Goal: Task Accomplishment & Management: Use online tool/utility

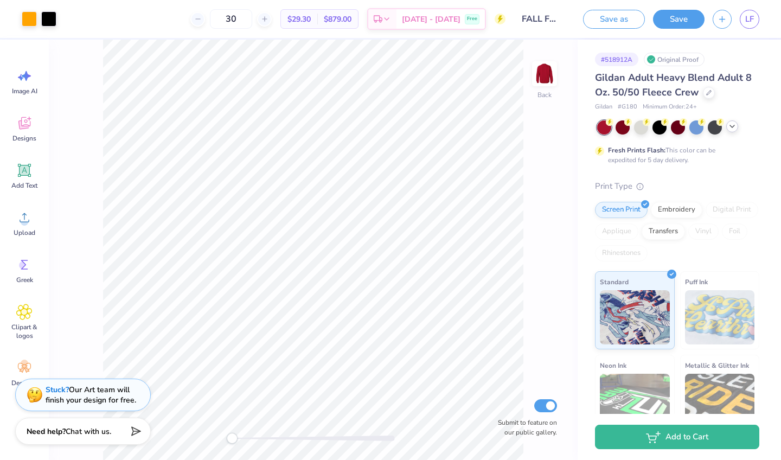
click at [734, 124] on icon at bounding box center [732, 126] width 9 height 9
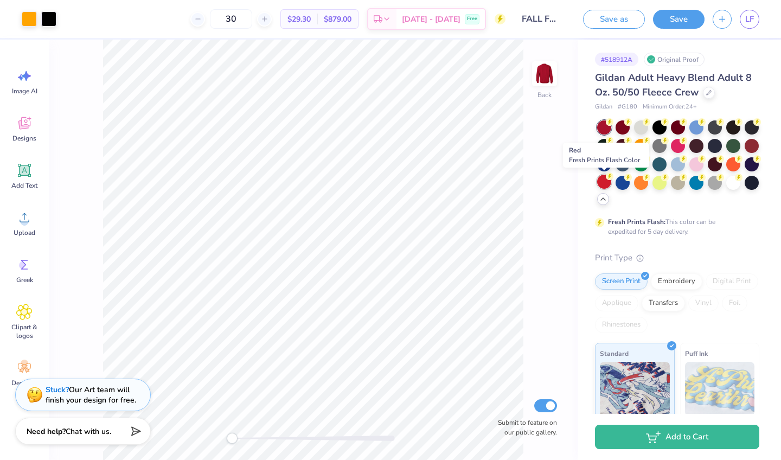
click at [609, 182] on div at bounding box center [604, 182] width 14 height 14
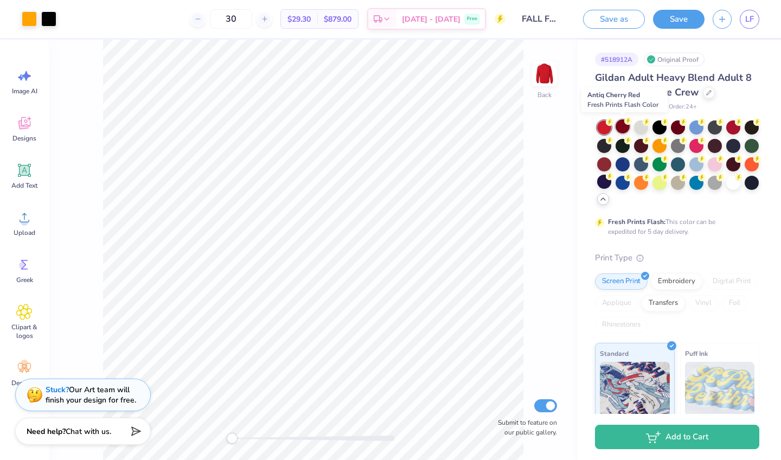
click at [623, 131] on div at bounding box center [623, 126] width 14 height 14
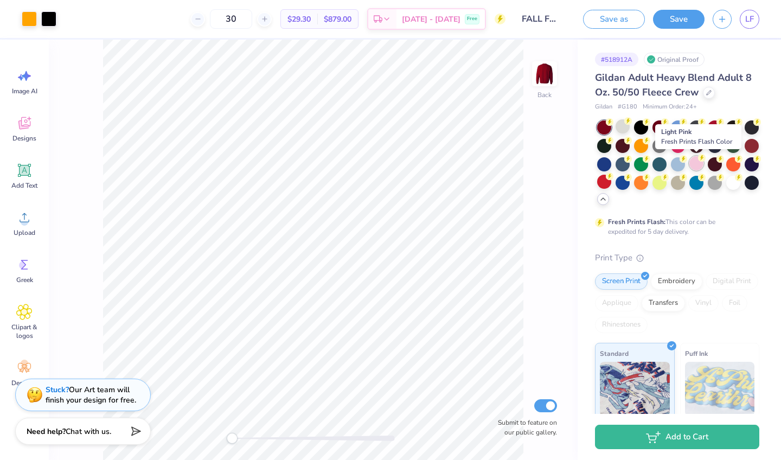
click at [696, 164] on div at bounding box center [696, 163] width 14 height 14
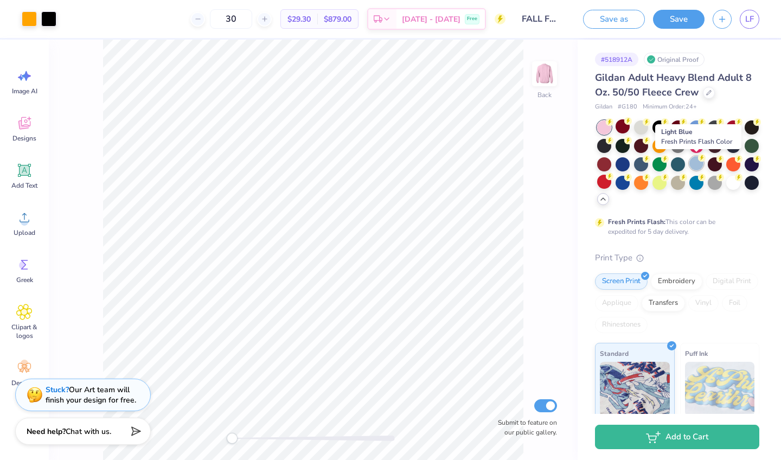
click at [697, 162] on div at bounding box center [696, 163] width 14 height 14
click at [693, 185] on div at bounding box center [696, 182] width 14 height 14
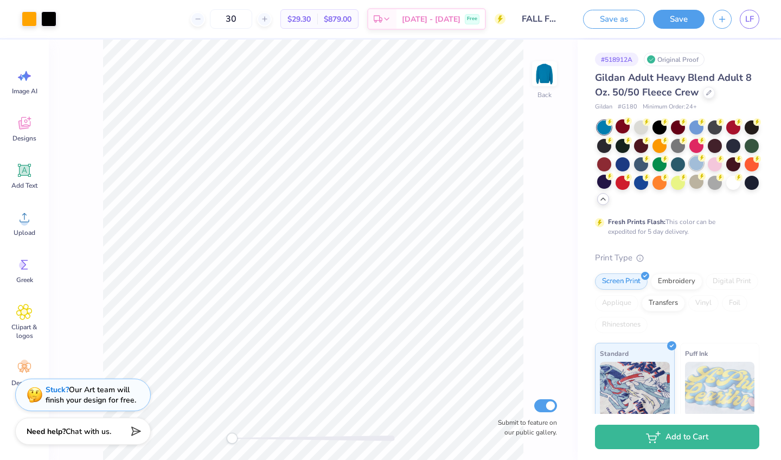
click at [696, 168] on div at bounding box center [696, 163] width 14 height 14
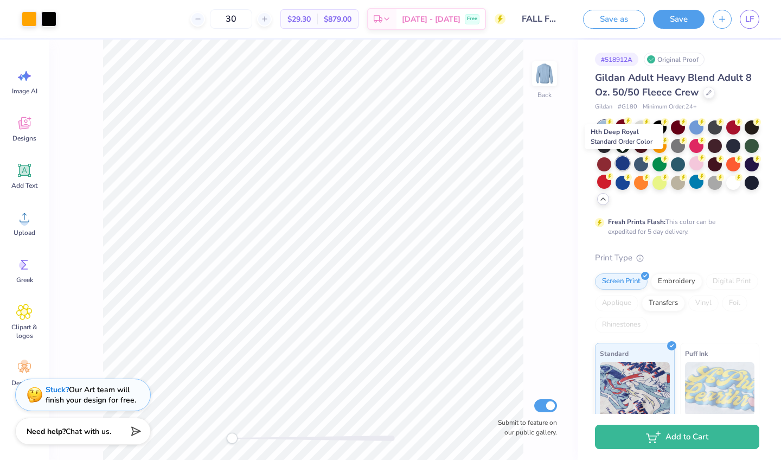
click at [622, 167] on div at bounding box center [623, 163] width 14 height 14
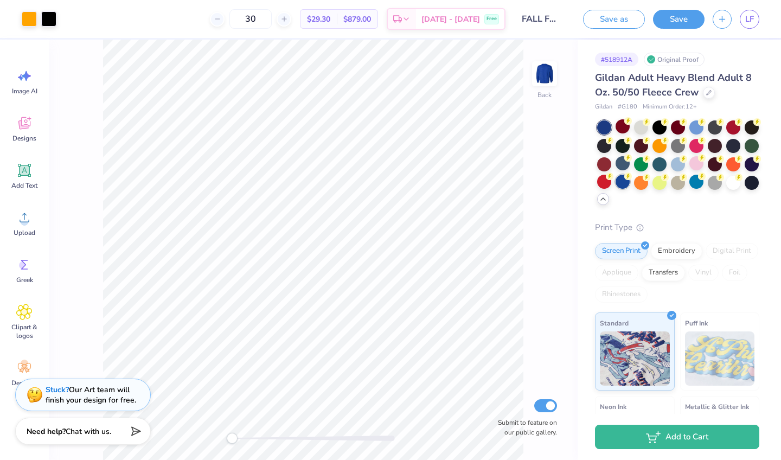
click at [618, 183] on div at bounding box center [623, 182] width 14 height 14
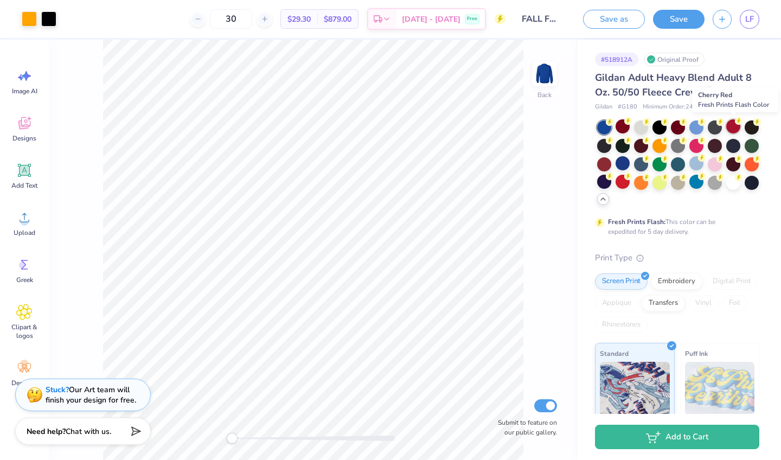
click at [731, 124] on div at bounding box center [733, 126] width 14 height 14
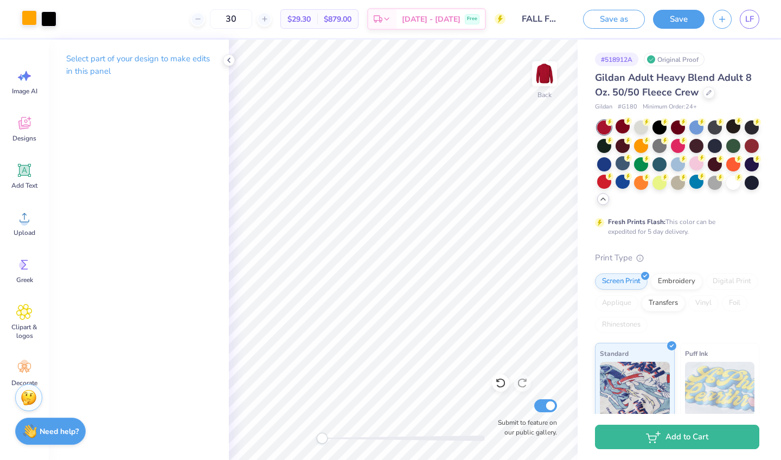
click at [25, 21] on div at bounding box center [29, 17] width 15 height 15
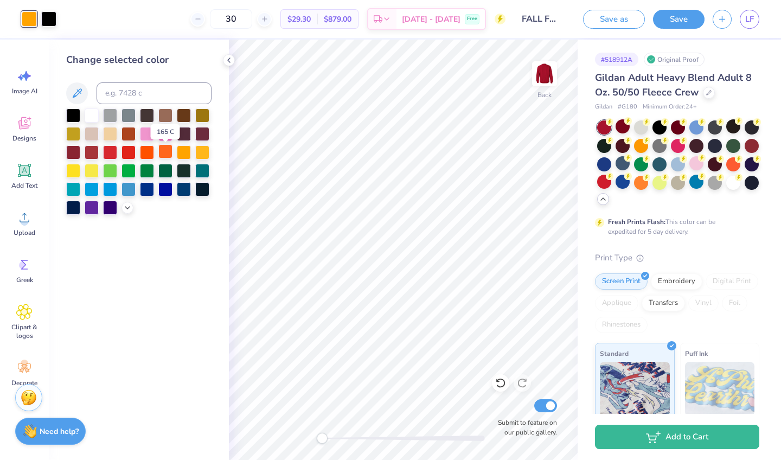
click at [168, 157] on div at bounding box center [165, 151] width 14 height 14
click at [152, 155] on div at bounding box center [147, 151] width 14 height 14
click at [186, 155] on div at bounding box center [184, 151] width 14 height 14
click at [200, 156] on div at bounding box center [202, 151] width 14 height 14
click at [180, 154] on div at bounding box center [184, 151] width 14 height 14
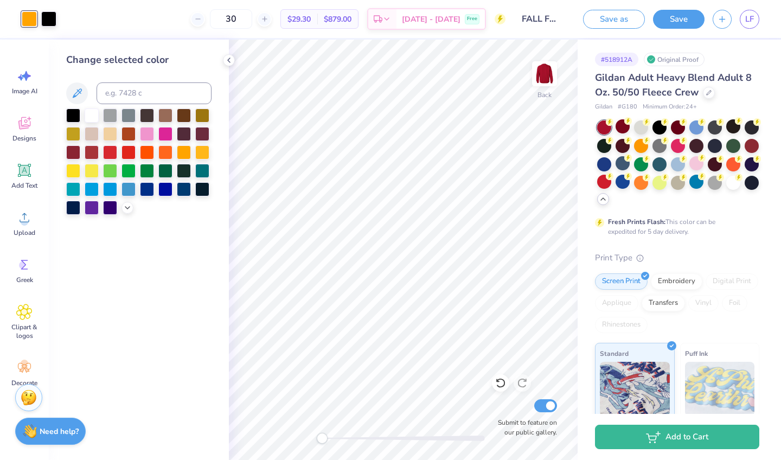
click at [118, 209] on div at bounding box center [138, 161] width 145 height 106
click at [123, 209] on icon at bounding box center [127, 206] width 9 height 9
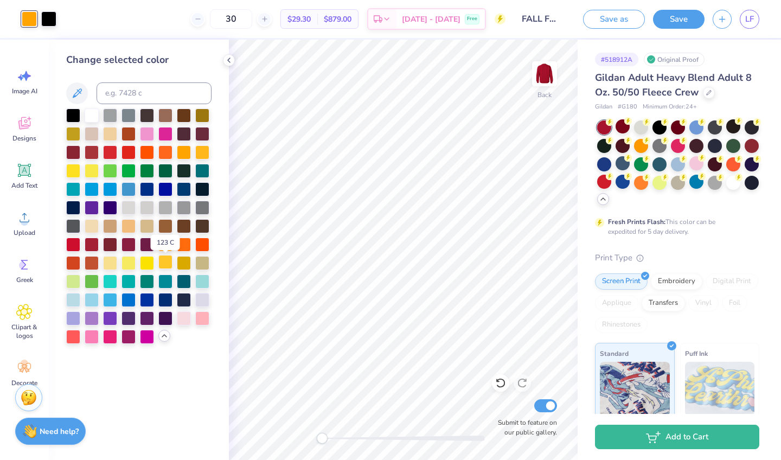
click at [162, 266] on div at bounding box center [165, 262] width 14 height 14
click at [162, 248] on div at bounding box center [165, 245] width 14 height 14
click at [181, 251] on div at bounding box center [184, 243] width 14 height 14
click at [171, 251] on div at bounding box center [165, 243] width 14 height 14
click at [27, 137] on span "Designs" at bounding box center [24, 138] width 24 height 9
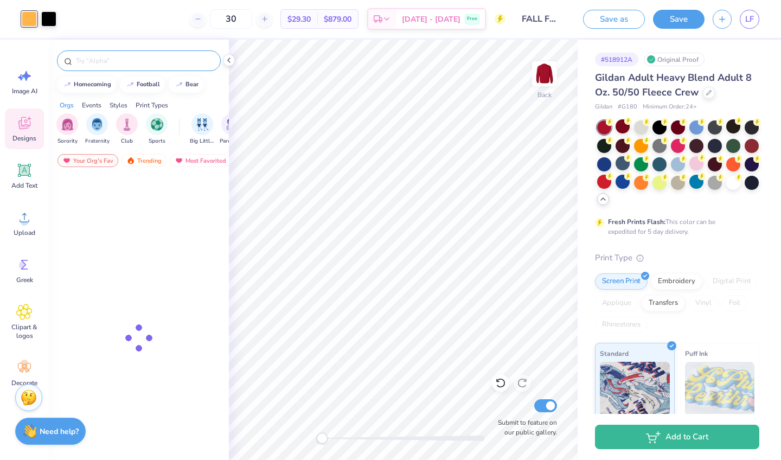
click at [116, 67] on div at bounding box center [139, 60] width 164 height 21
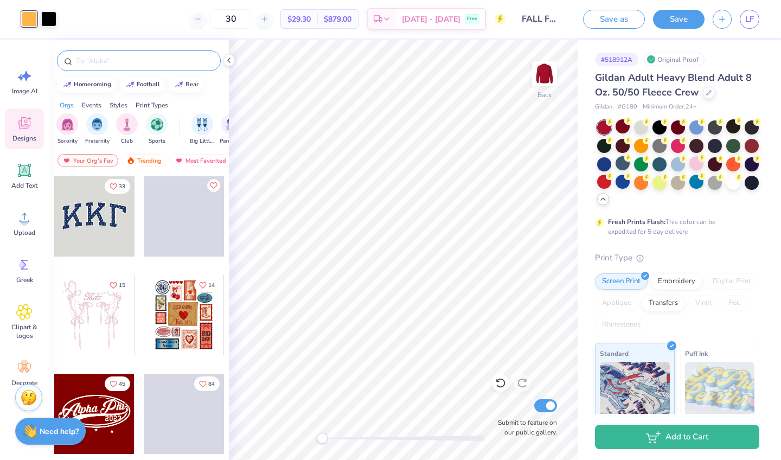
click at [116, 63] on input "text" at bounding box center [144, 60] width 139 height 11
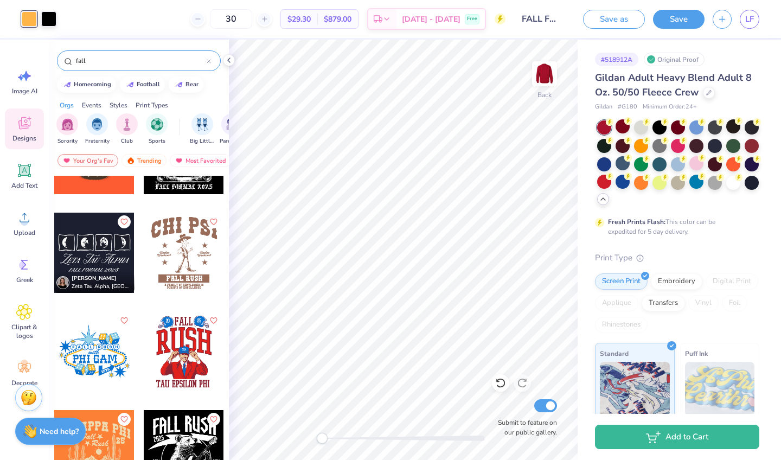
scroll to position [7075, 0]
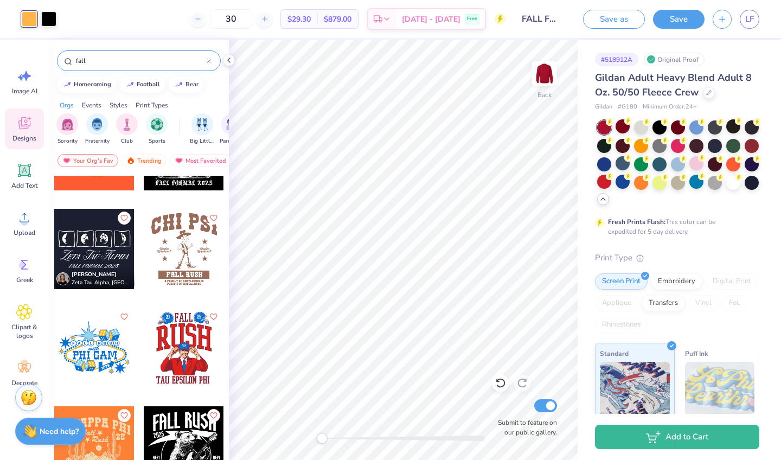
type input "fall"
click at [112, 275] on span "[PERSON_NAME]" at bounding box center [94, 275] width 45 height 8
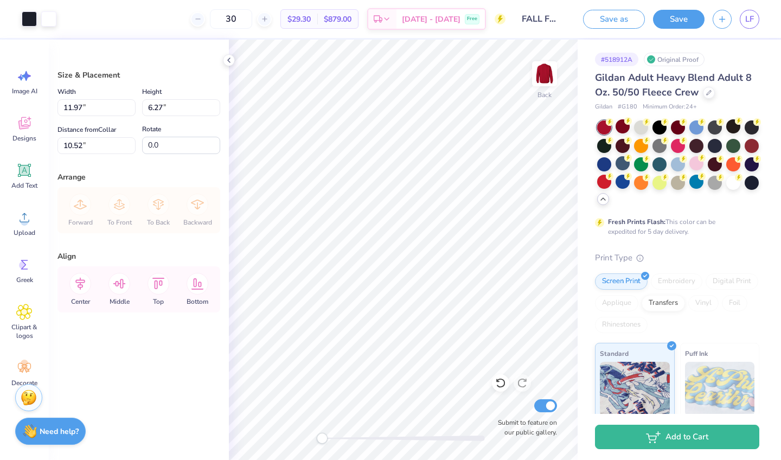
type input "9.71"
type input "5.08"
type input "10.53"
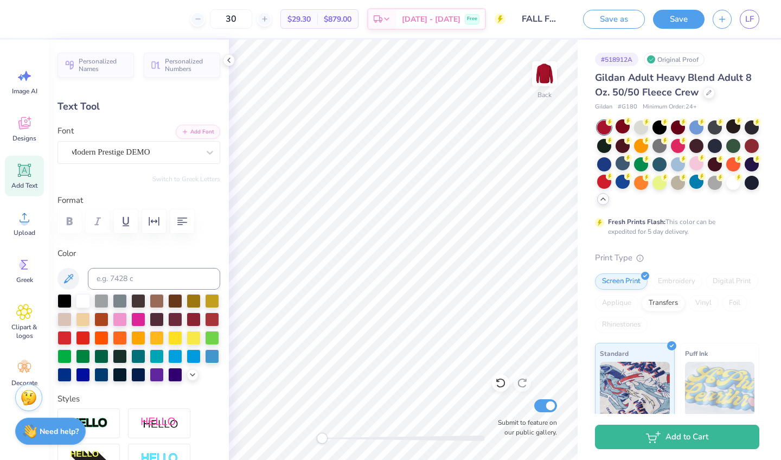
scroll to position [0, 3]
type textarea "Alpha Omicron Pi"
type input "6.88"
type input "0.51"
type input "7.57"
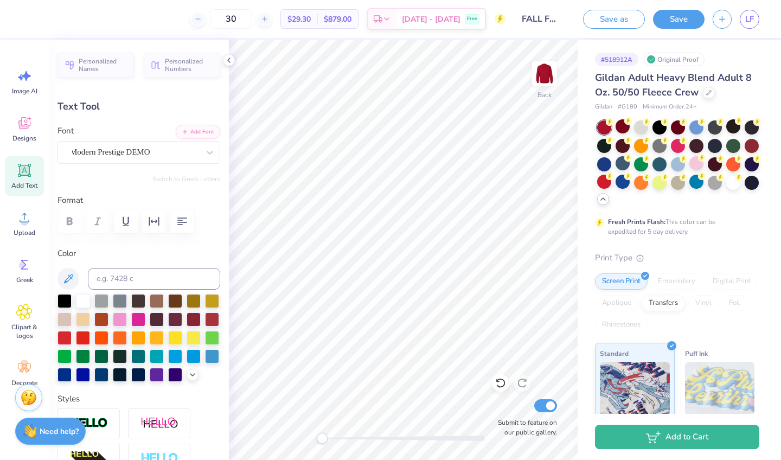
scroll to position [0, 1]
type textarea "[DATE] formal 2025"
click at [203, 155] on div at bounding box center [210, 153] width 20 height 20
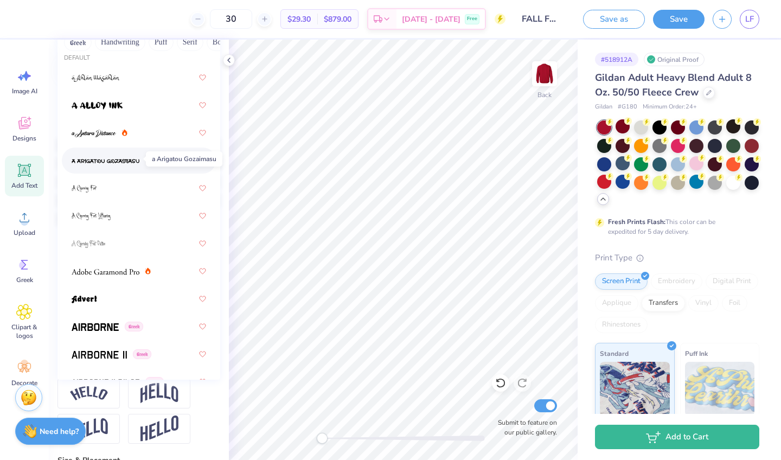
scroll to position [87, 0]
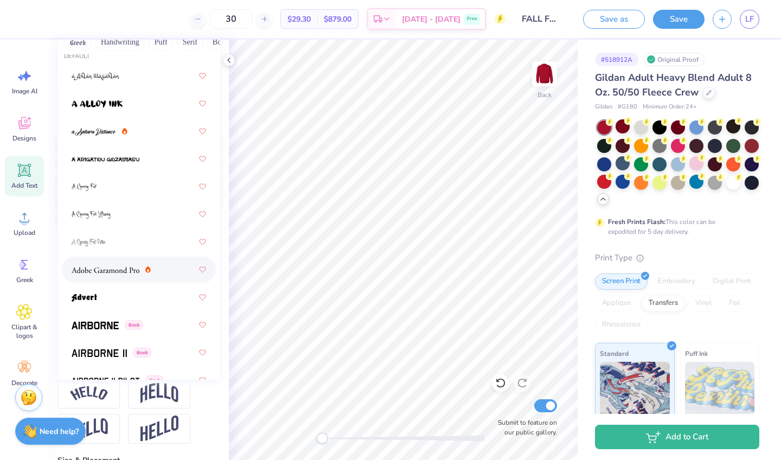
click at [129, 278] on div at bounding box center [139, 270] width 135 height 20
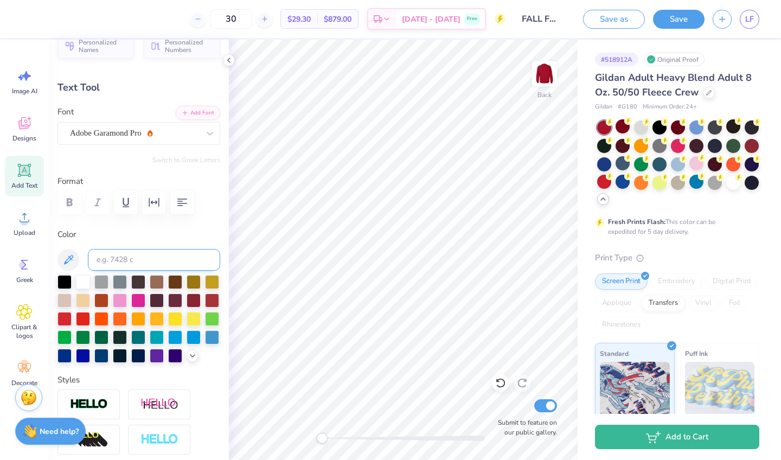
scroll to position [2, 0]
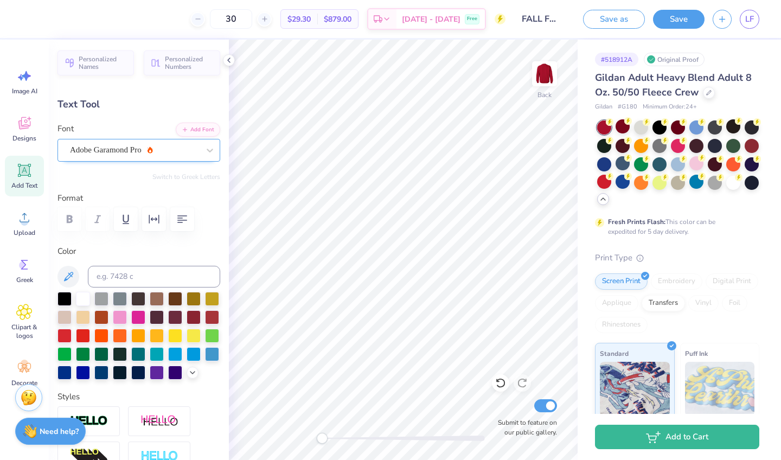
click at [181, 141] on div "Adobe Garamond Pro" at bounding box center [138, 150] width 163 height 23
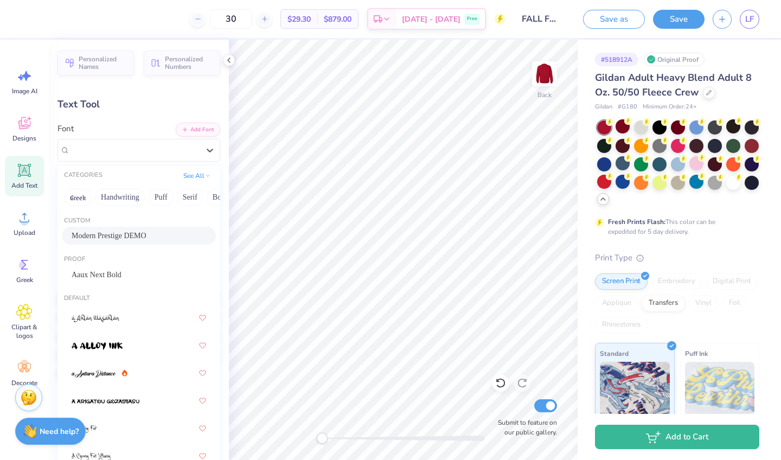
click at [158, 231] on div "Modern Prestige DEMO" at bounding box center [139, 235] width 135 height 11
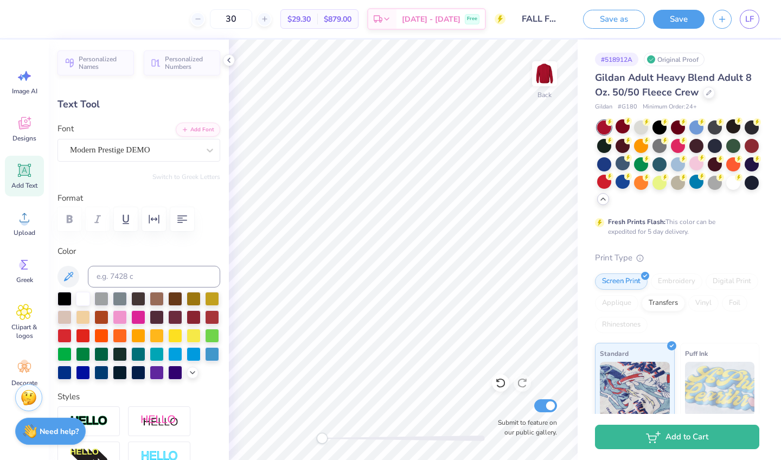
type input "7.06"
type input "0.39"
click at [753, 183] on div at bounding box center [752, 182] width 14 height 14
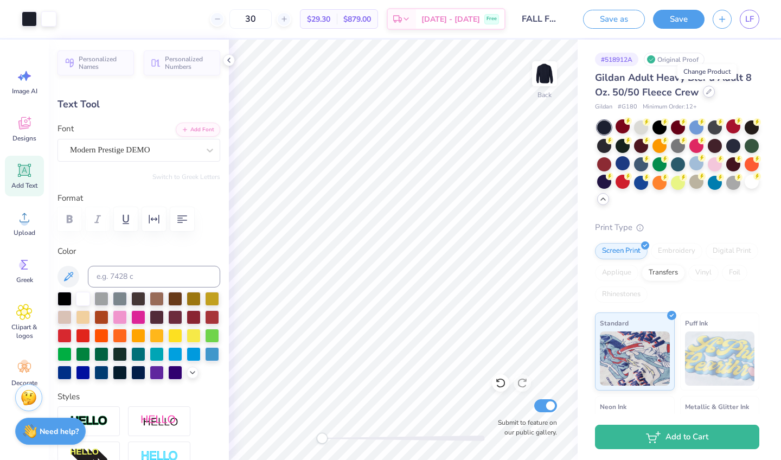
click at [707, 93] on icon at bounding box center [709, 91] width 4 height 4
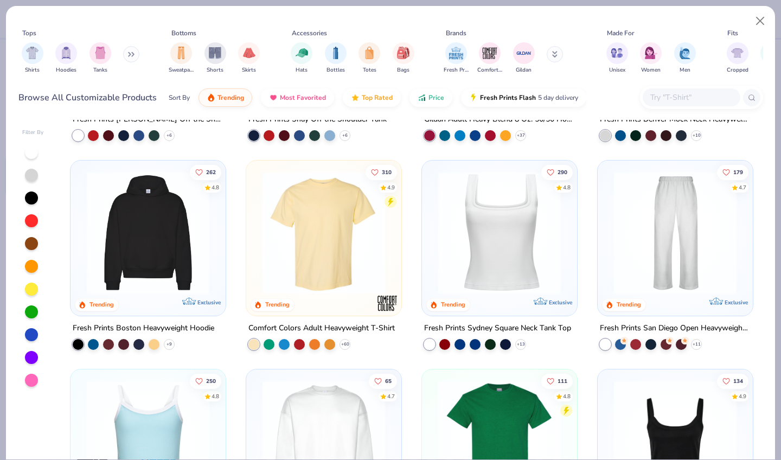
scroll to position [208, 0]
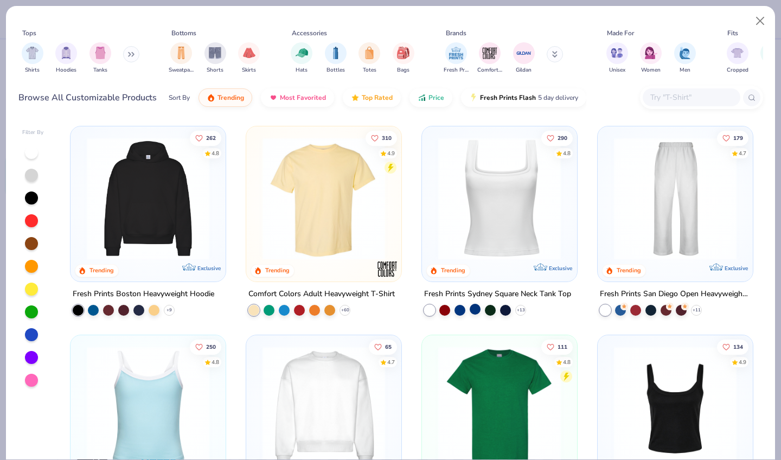
click at [475, 303] on div at bounding box center [475, 308] width 11 height 11
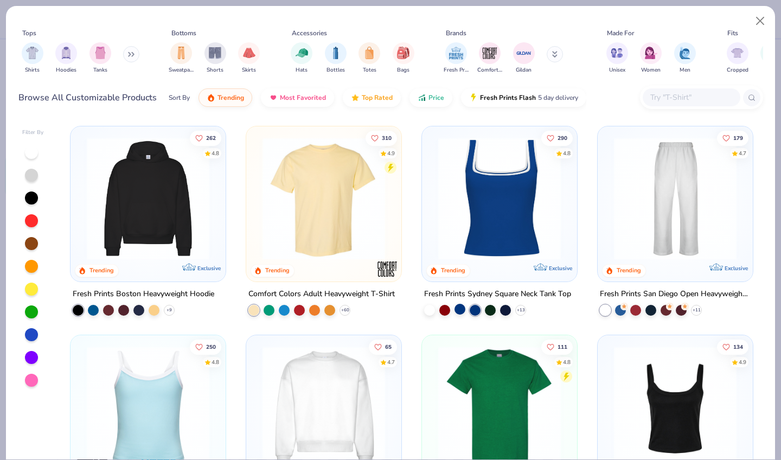
click at [462, 303] on div at bounding box center [460, 308] width 11 height 11
click at [475, 303] on div at bounding box center [475, 308] width 11 height 11
click at [504, 303] on div at bounding box center [505, 308] width 11 height 11
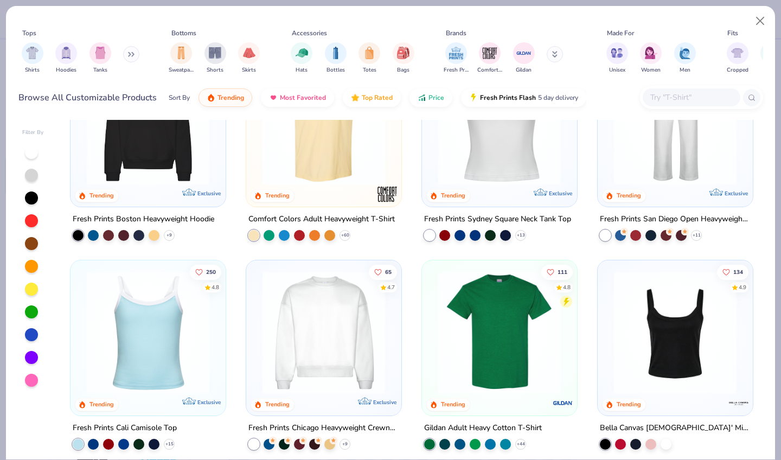
scroll to position [315, 0]
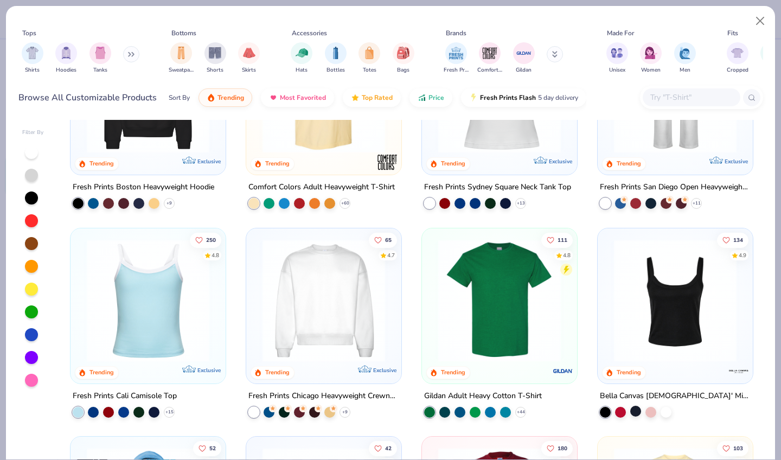
click at [636, 405] on div at bounding box center [635, 410] width 11 height 11
click at [641, 307] on img at bounding box center [675, 300] width 133 height 123
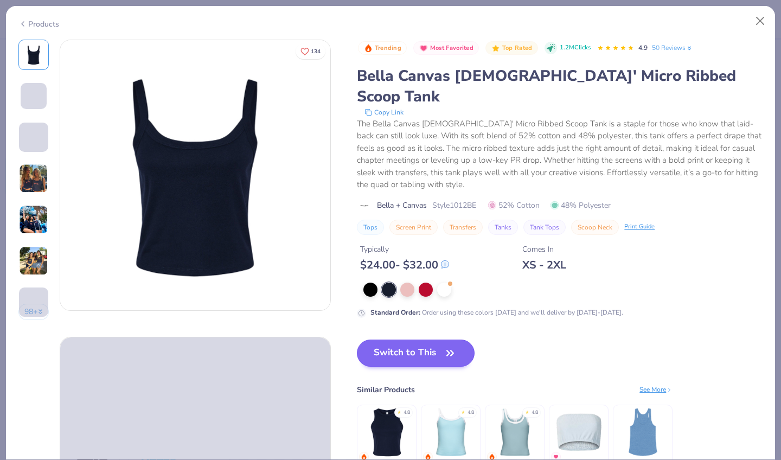
click at [443, 346] on icon "button" at bounding box center [450, 353] width 15 height 15
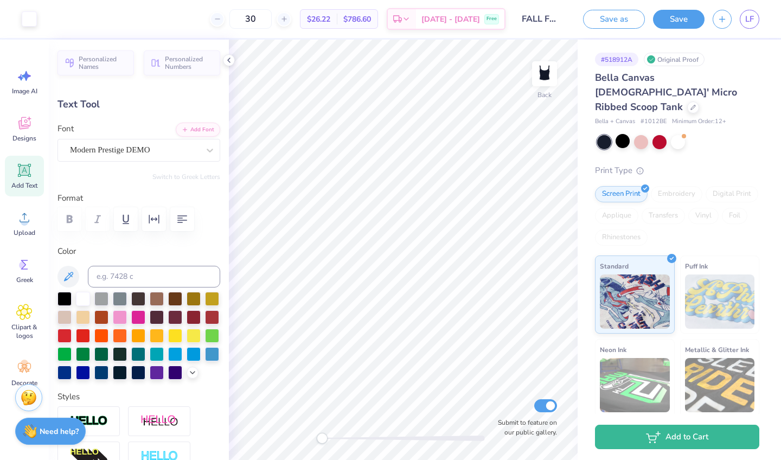
type input "9.00"
type input "1.22"
type input "2.67"
type input "8.67"
type input "1.18"
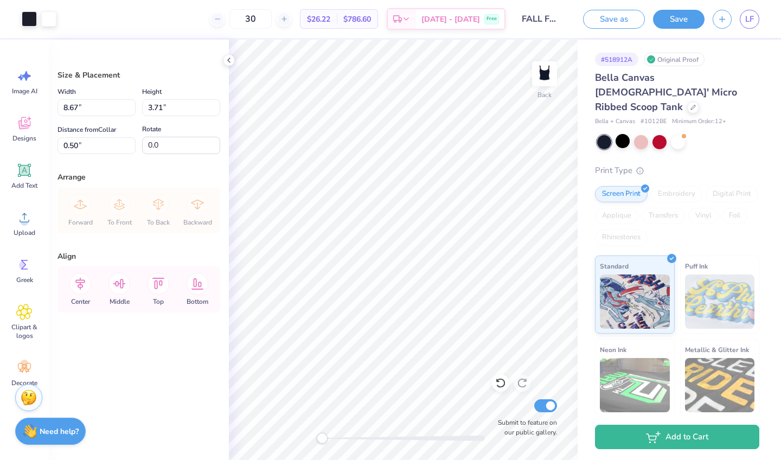
type input "6.74"
type input "2.88"
type input "2.00"
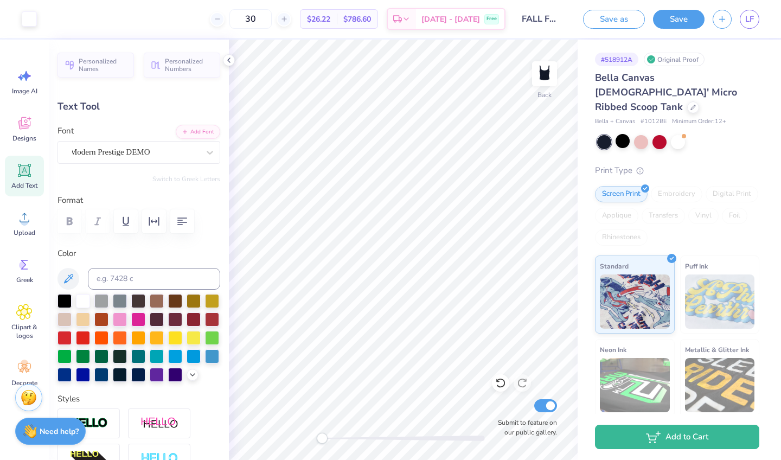
type input "3.72"
click at [687, 100] on div at bounding box center [693, 106] width 12 height 12
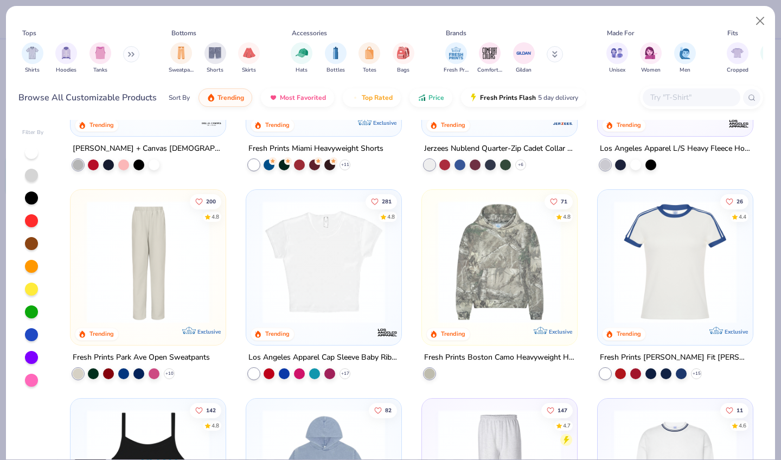
scroll to position [980, 0]
click at [375, 46] on img "filter for Totes" at bounding box center [369, 52] width 12 height 12
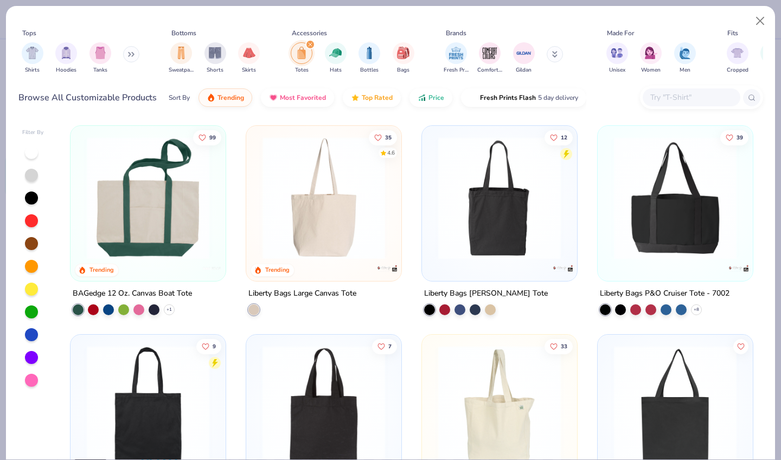
click at [373, 201] on div at bounding box center [324, 198] width 400 height 123
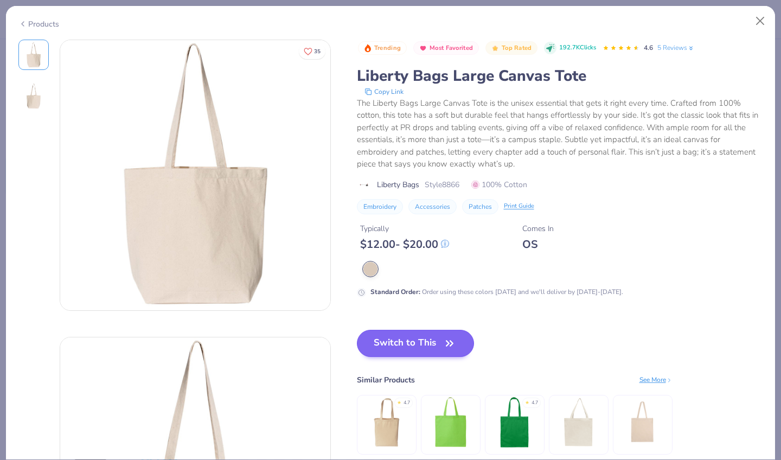
click at [369, 335] on button "Switch to This" at bounding box center [416, 343] width 118 height 27
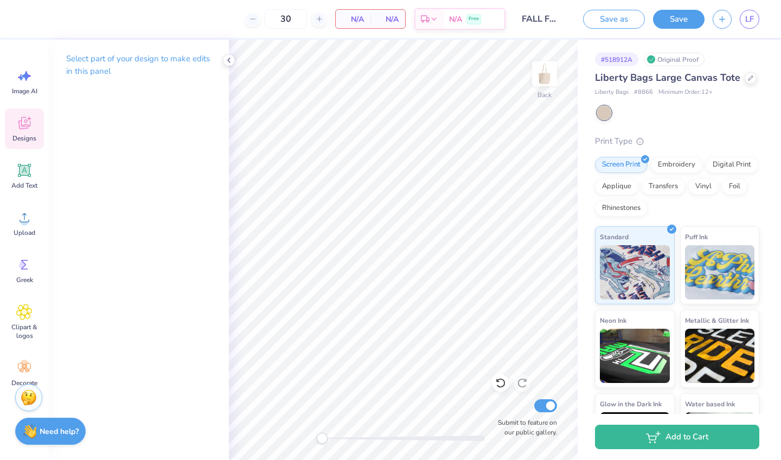
click at [24, 125] on icon at bounding box center [24, 123] width 12 height 12
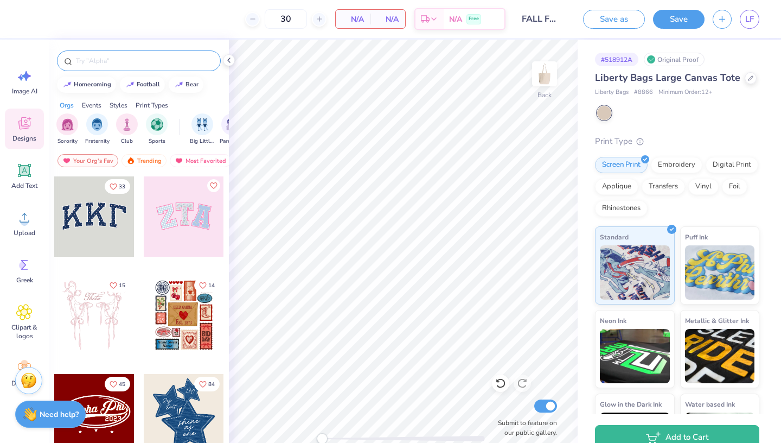
click at [114, 62] on input "text" at bounding box center [144, 60] width 139 height 11
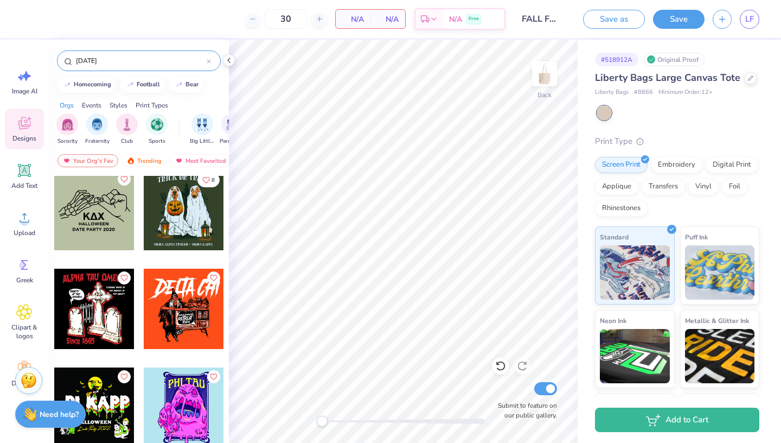
scroll to position [1273, 0]
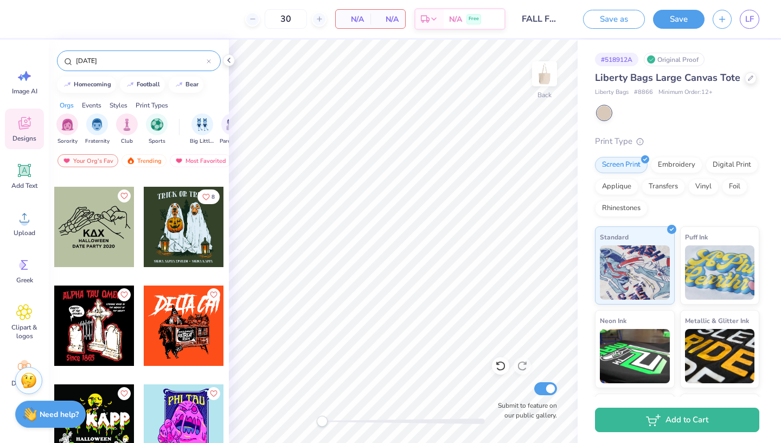
type input "[DATE]"
click at [175, 233] on div at bounding box center [184, 227] width 80 height 80
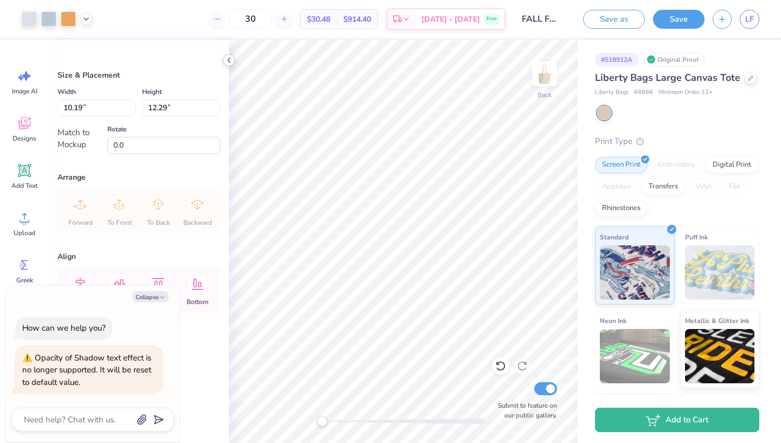
click at [228, 61] on polyline at bounding box center [229, 60] width 2 height 4
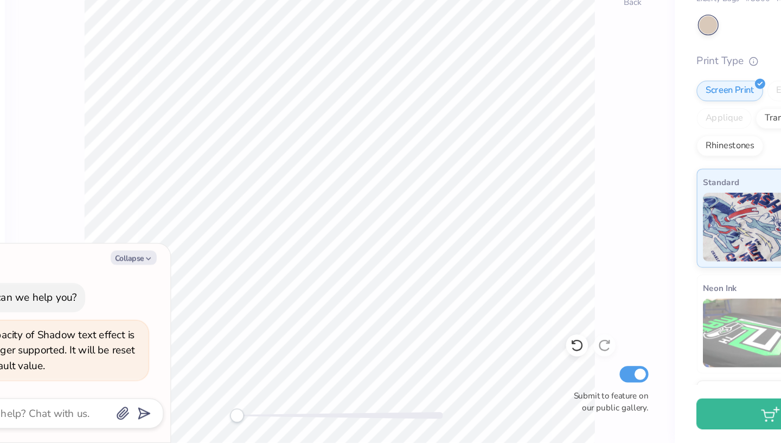
scroll to position [0, 0]
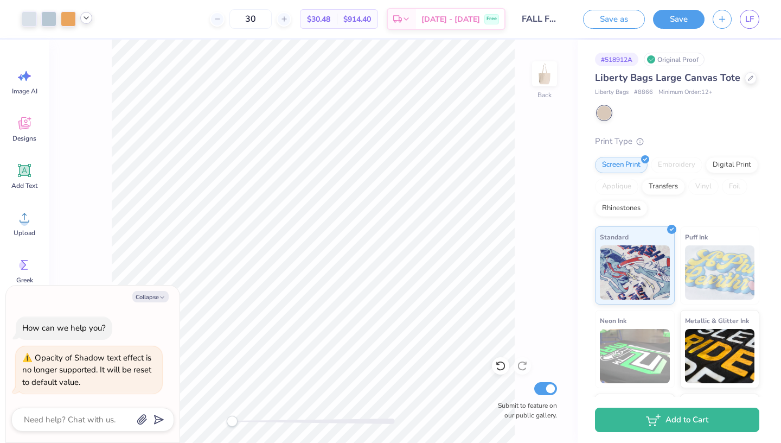
click at [81, 20] on div at bounding box center [86, 18] width 12 height 12
click at [56, 17] on div at bounding box center [48, 17] width 15 height 15
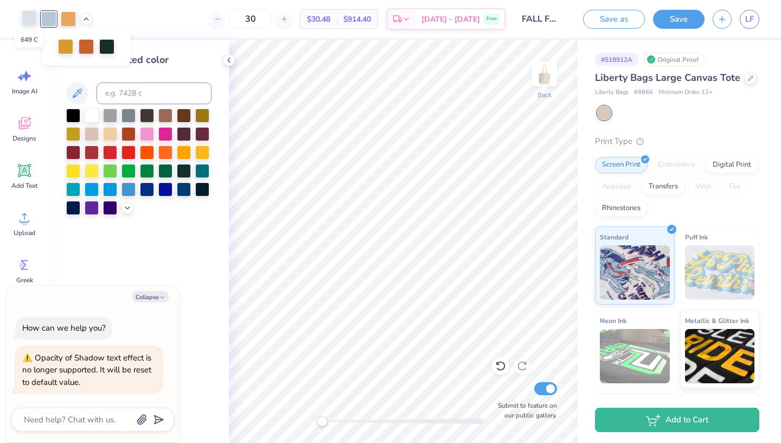
click at [31, 18] on div at bounding box center [29, 17] width 15 height 15
type textarea "x"
click at [126, 103] on input at bounding box center [154, 93] width 115 height 22
type input "5445"
type textarea "x"
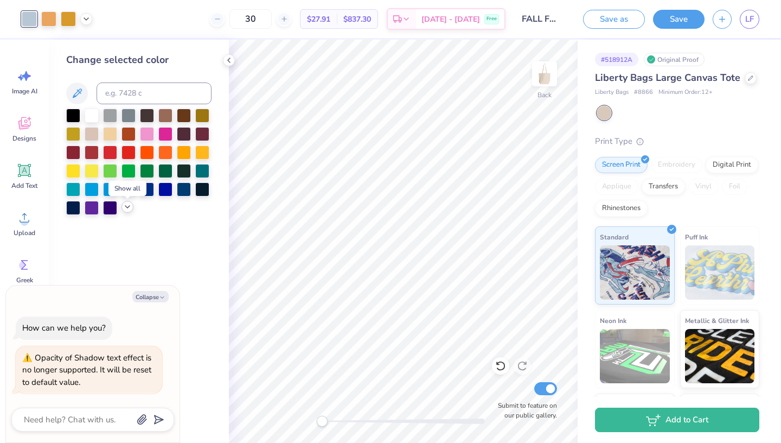
click at [123, 212] on div at bounding box center [127, 207] width 12 height 12
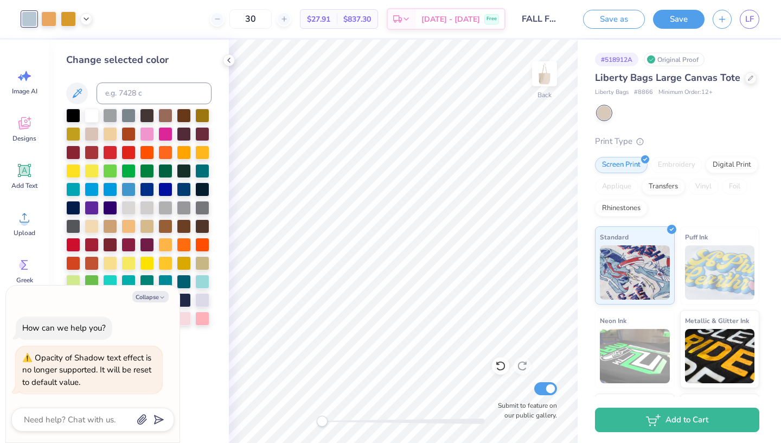
click at [157, 304] on div "Collapse How can we help you? Opacity of Shadow text effect is no longer suppor…" at bounding box center [93, 363] width 174 height 157
click at [157, 298] on button "Collapse" at bounding box center [150, 296] width 36 height 11
type textarea "x"
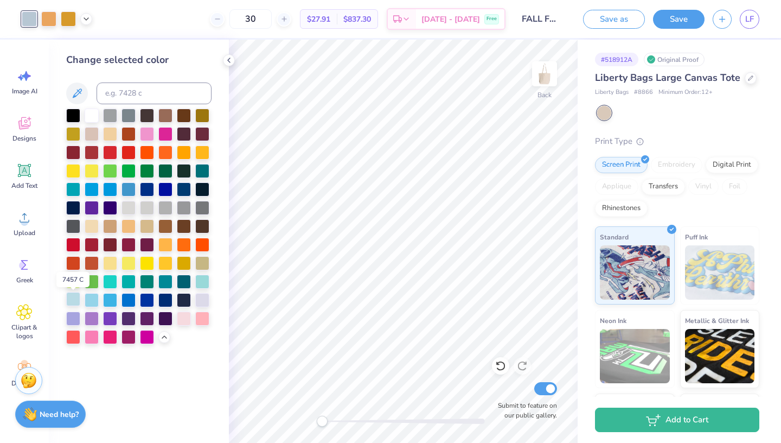
click at [71, 300] on div at bounding box center [73, 299] width 14 height 14
click at [200, 302] on div at bounding box center [202, 299] width 14 height 14
click at [132, 208] on div at bounding box center [128, 207] width 14 height 14
click at [88, 18] on icon at bounding box center [86, 18] width 9 height 9
click at [64, 21] on div at bounding box center [68, 17] width 15 height 15
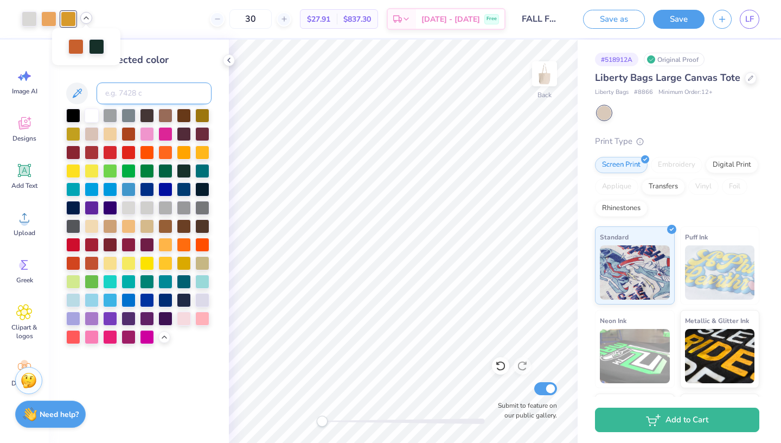
click at [129, 96] on input at bounding box center [154, 93] width 115 height 22
type input "7411"
click at [89, 19] on icon at bounding box center [86, 18] width 9 height 9
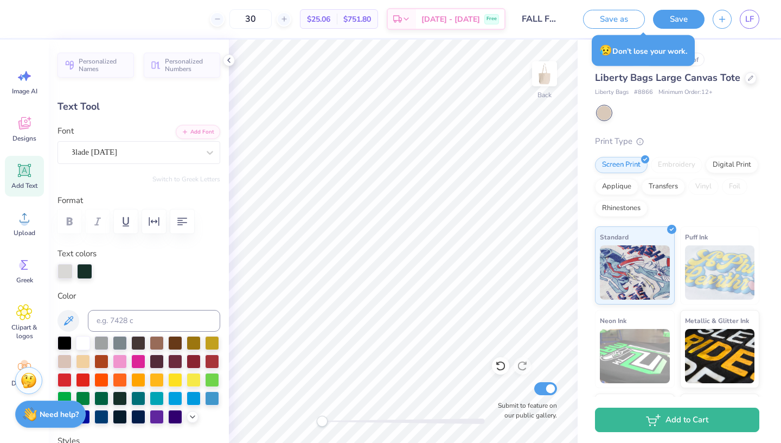
scroll to position [23, 0]
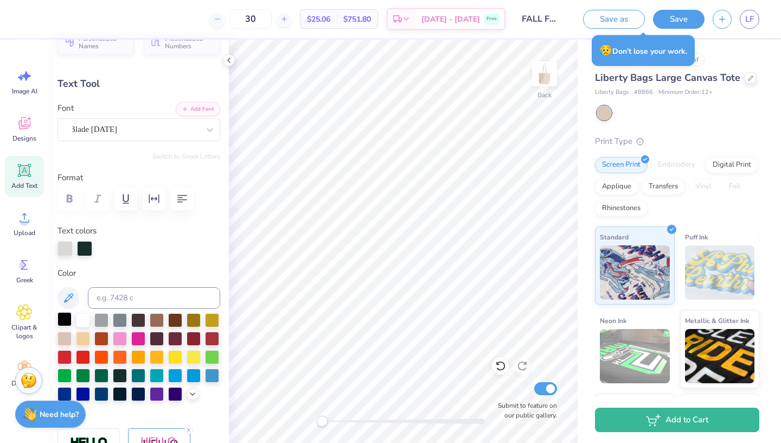
type textarea "[DATE] Formal"
click at [67, 317] on div at bounding box center [64, 319] width 14 height 14
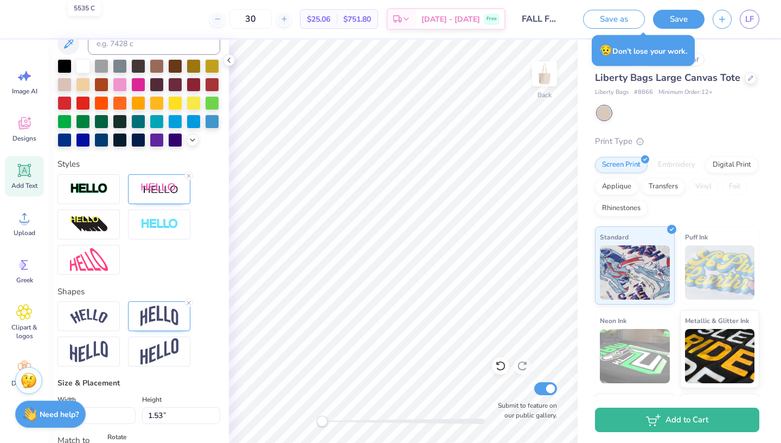
scroll to position [288, 0]
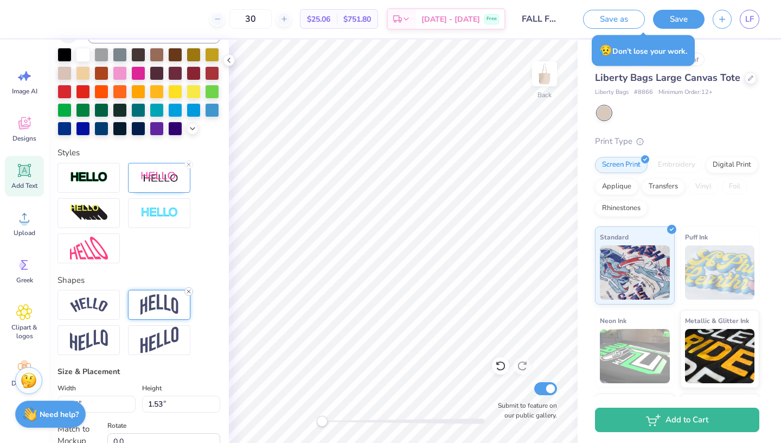
click at [188, 294] on icon at bounding box center [189, 291] width 7 height 7
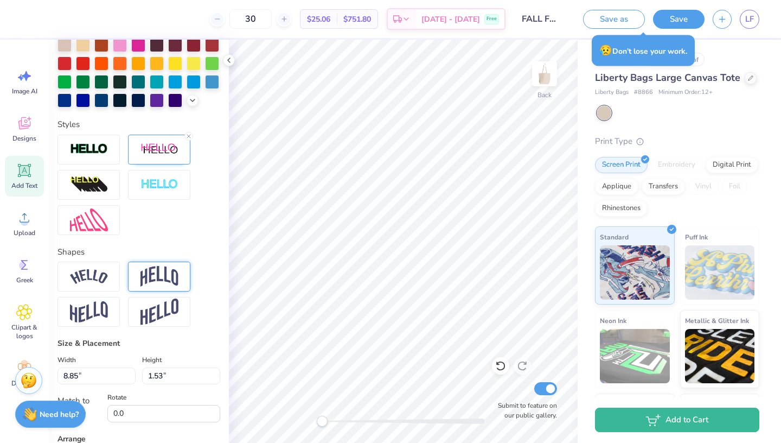
scroll to position [317, 0]
click at [176, 274] on img at bounding box center [159, 275] width 38 height 21
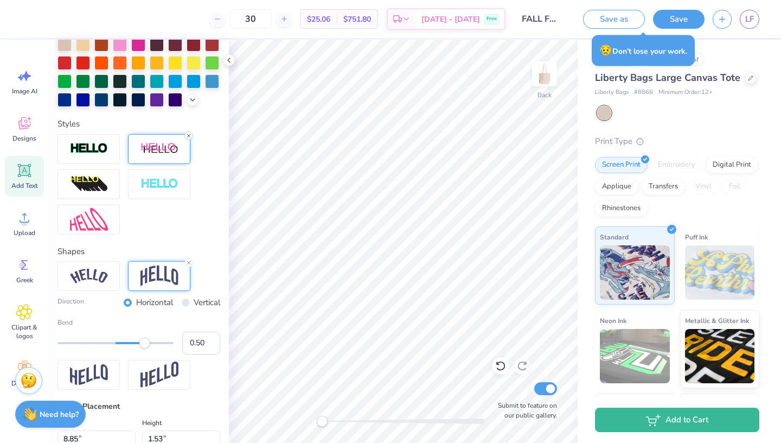
click at [191, 134] on icon at bounding box center [189, 135] width 7 height 7
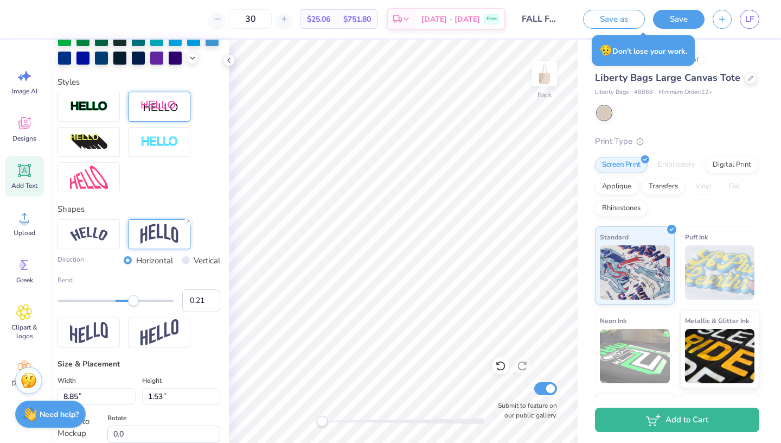
type input "0.20"
drag, startPoint x: 143, startPoint y: 304, endPoint x: 127, endPoint y: 302, distance: 15.9
click at [127, 302] on div "Accessibility label" at bounding box center [126, 300] width 11 height 11
type input "0.46"
drag, startPoint x: 126, startPoint y: 302, endPoint x: 142, endPoint y: 304, distance: 15.9
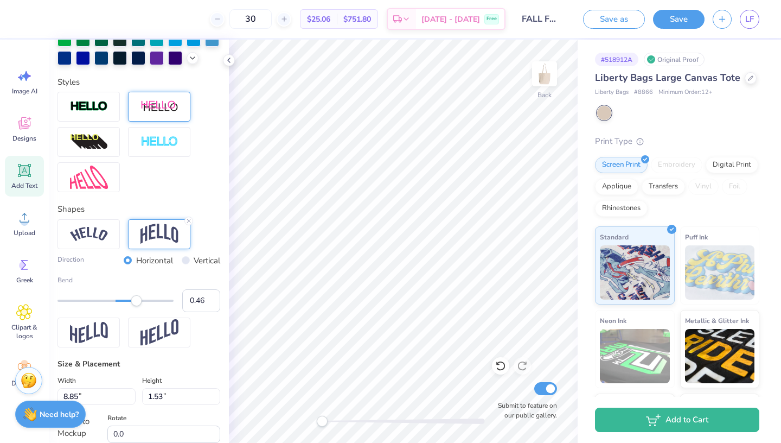
click at [142, 304] on div "Accessibility label" at bounding box center [136, 300] width 11 height 11
type input "0.31"
drag, startPoint x: 142, startPoint y: 304, endPoint x: 133, endPoint y: 304, distance: 8.7
click at [136, 304] on div "Accessibility label" at bounding box center [141, 300] width 11 height 11
type input "8.95"
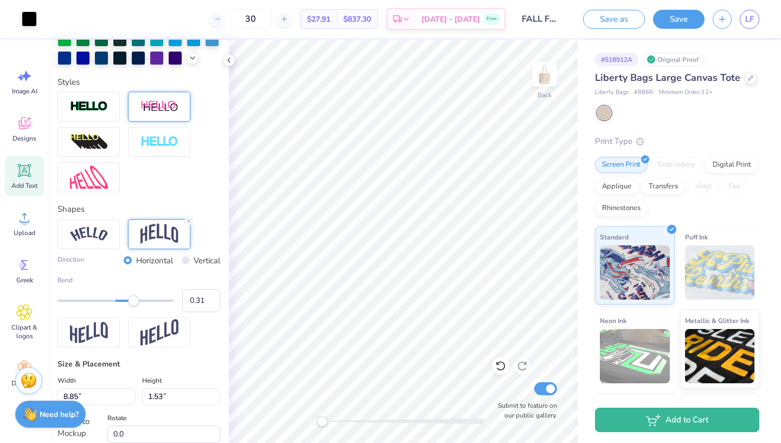
type input "1.96"
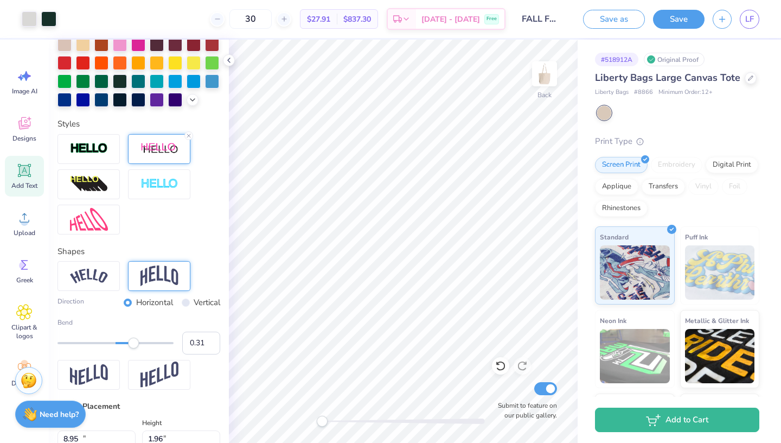
type input "10.02"
type input "0.53"
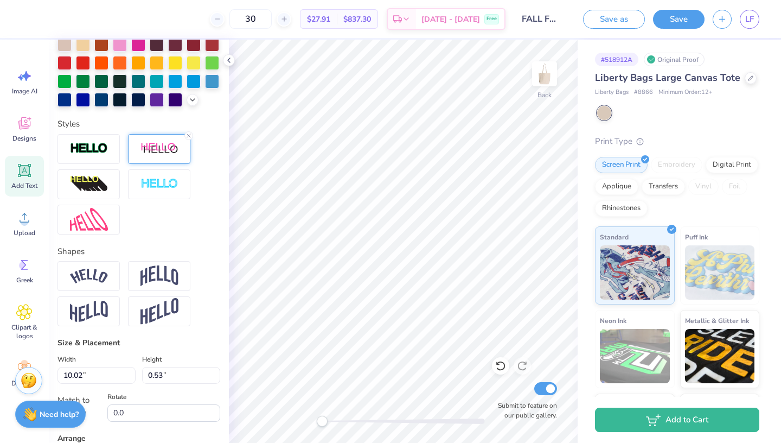
click at [405, 417] on div at bounding box center [403, 420] width 163 height 11
click at [405, 417] on div "Accessibility label" at bounding box center [405, 420] width 11 height 11
type textarea "ALPHA OMICRON PI 2025"
type input "0.16"
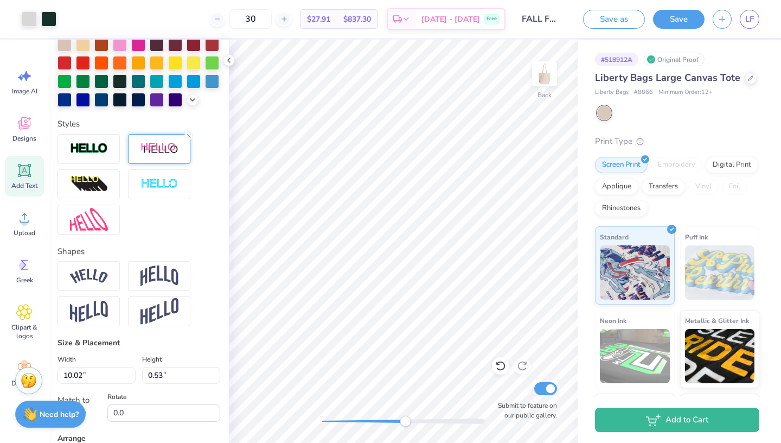
type input "0.23"
type input "5.92"
type input "0.49"
click at [167, 150] on img at bounding box center [159, 149] width 38 height 14
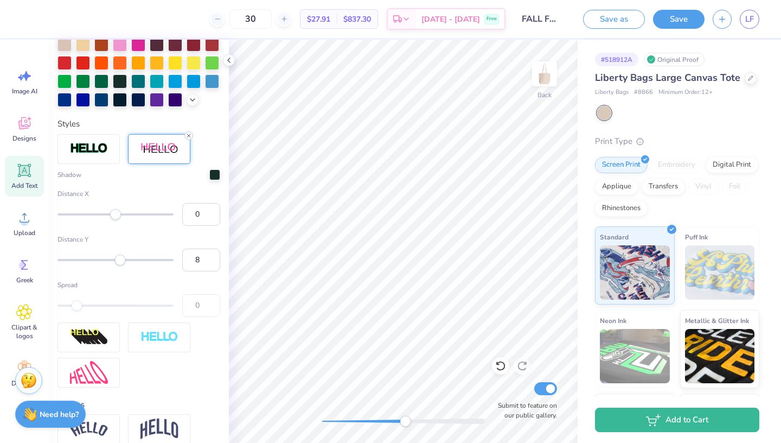
click at [188, 135] on line at bounding box center [188, 135] width 3 height 3
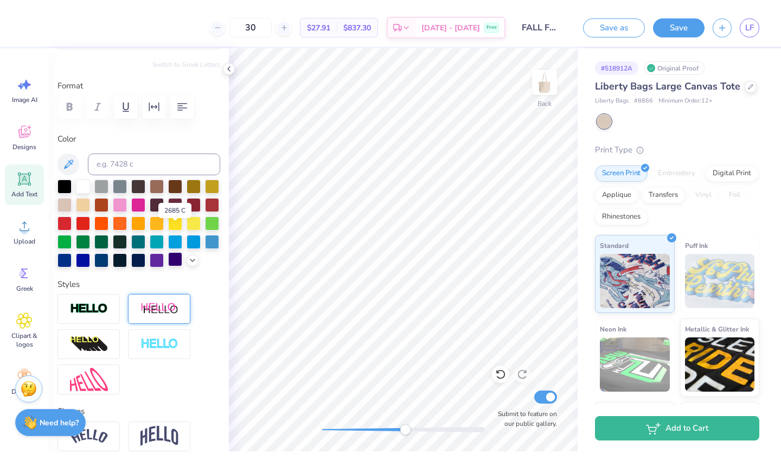
scroll to position [123, 0]
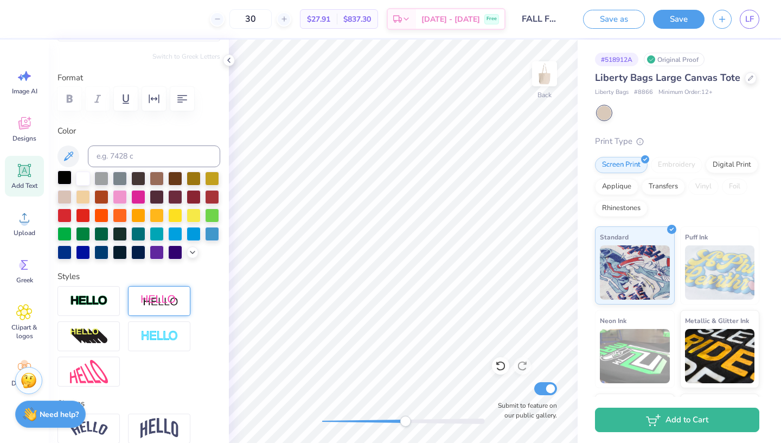
click at [65, 176] on div at bounding box center [64, 177] width 14 height 14
click at [230, 57] on icon at bounding box center [229, 60] width 9 height 9
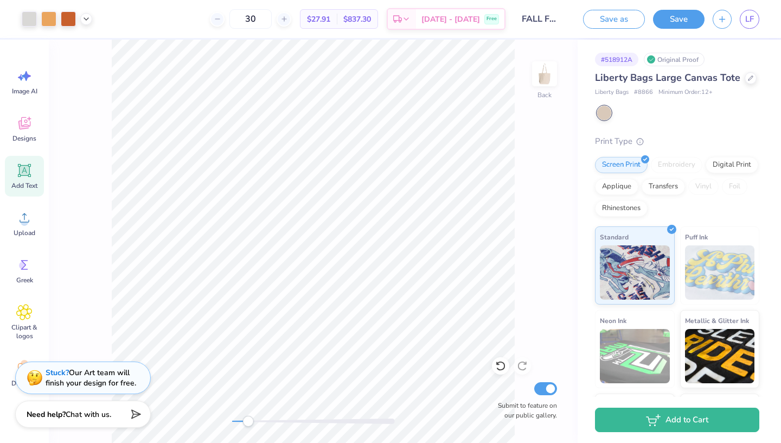
click at [247, 413] on div "Back Submit to feature on our public gallery." at bounding box center [313, 241] width 529 height 403
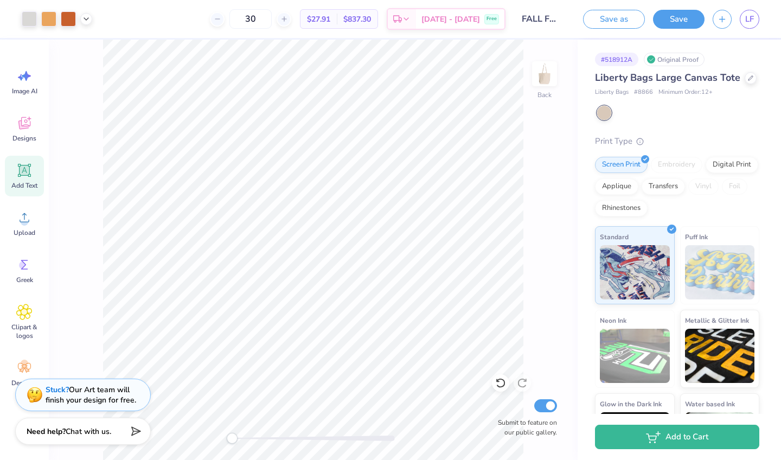
scroll to position [0, 0]
click at [749, 79] on icon at bounding box center [750, 76] width 5 height 5
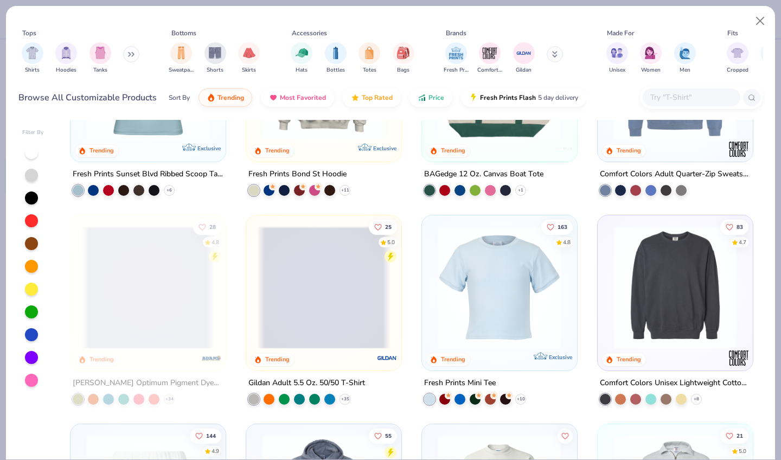
scroll to position [1790, 0]
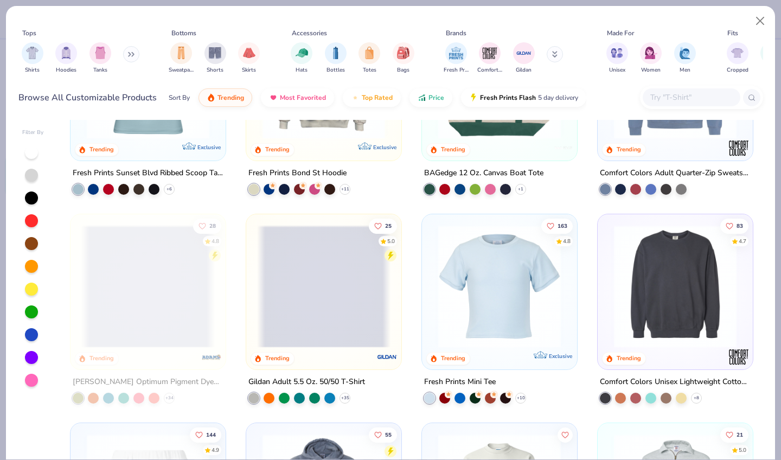
click at [504, 282] on img at bounding box center [499, 286] width 133 height 123
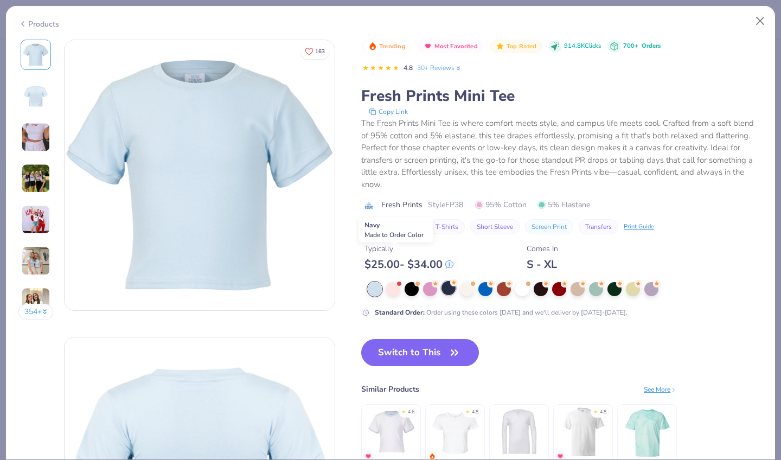
click at [442, 281] on div at bounding box center [449, 288] width 14 height 14
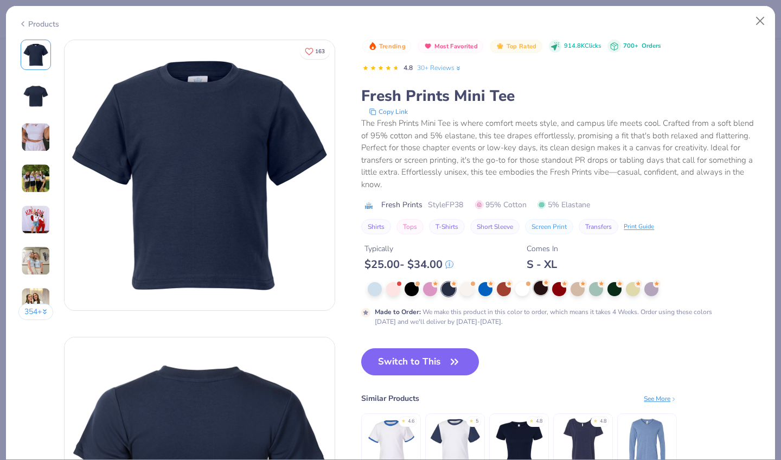
click at [534, 281] on div at bounding box center [541, 288] width 14 height 14
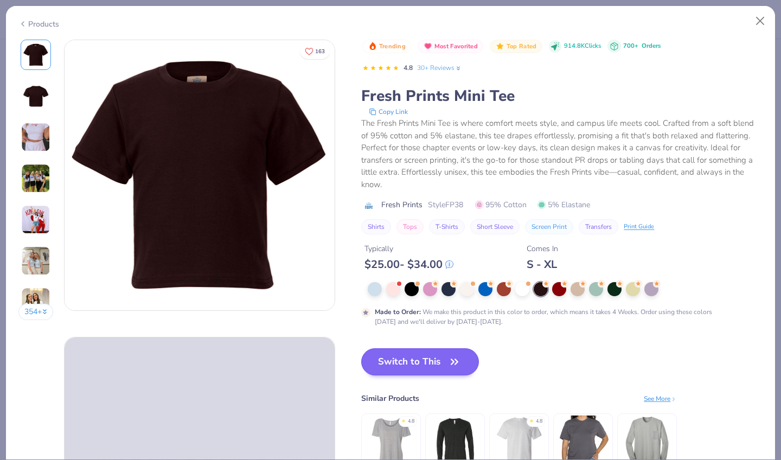
click at [363, 348] on button "Switch to This" at bounding box center [420, 361] width 118 height 27
click at [383, 348] on button "Switch to This" at bounding box center [420, 361] width 118 height 27
click at [447, 354] on icon "button" at bounding box center [454, 361] width 15 height 15
type input "50"
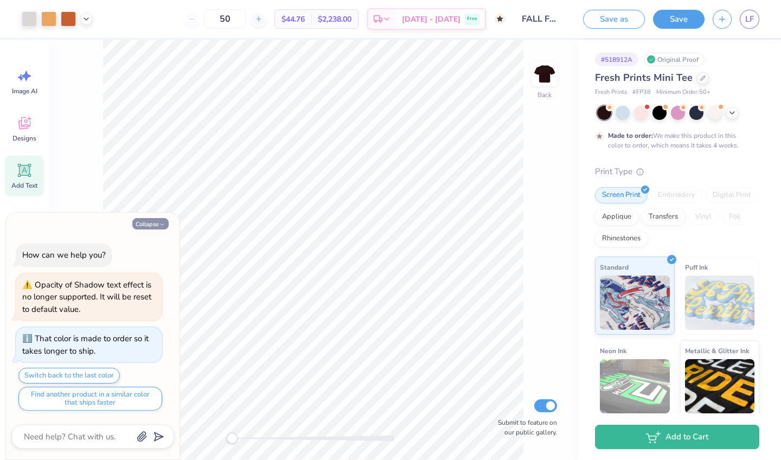
click at [156, 228] on button "Collapse" at bounding box center [150, 223] width 36 height 11
type textarea "x"
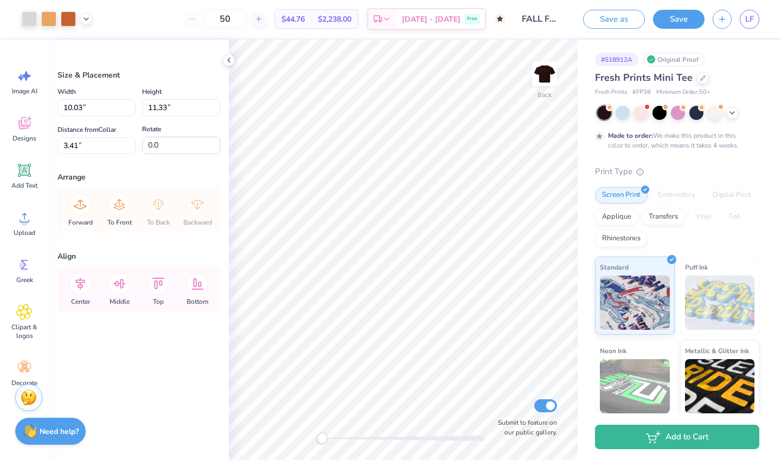
type input "3.00"
click at [86, 20] on icon at bounding box center [86, 18] width 9 height 9
click at [743, 113] on div at bounding box center [678, 113] width 162 height 14
click at [734, 113] on icon at bounding box center [732, 111] width 9 height 9
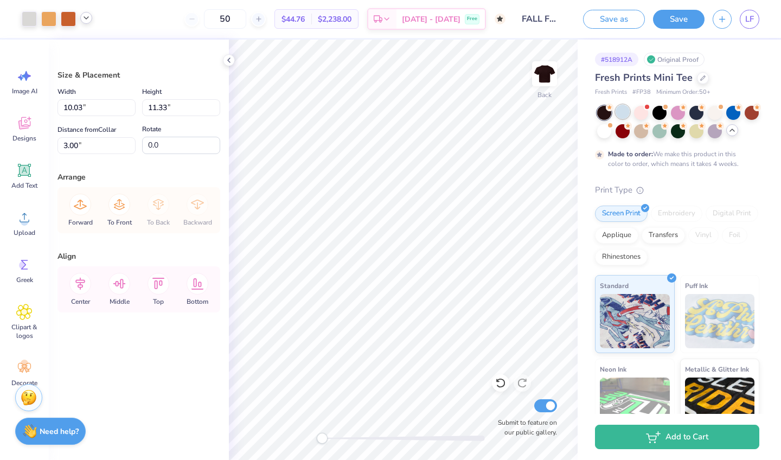
click at [622, 107] on div at bounding box center [623, 112] width 14 height 14
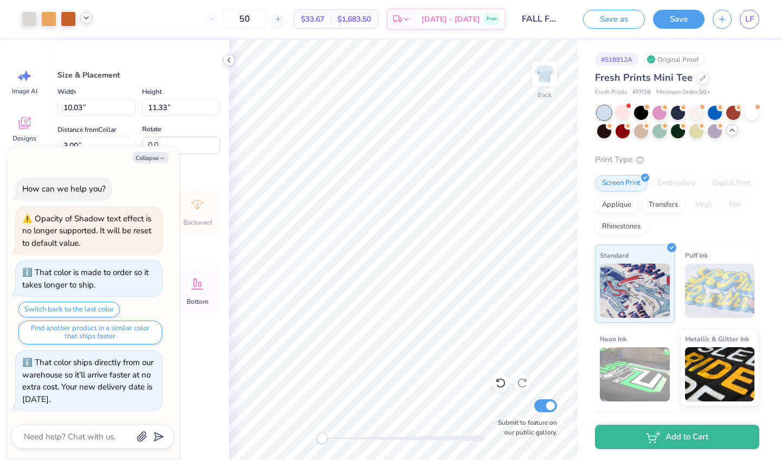
click at [226, 59] on icon at bounding box center [229, 60] width 9 height 9
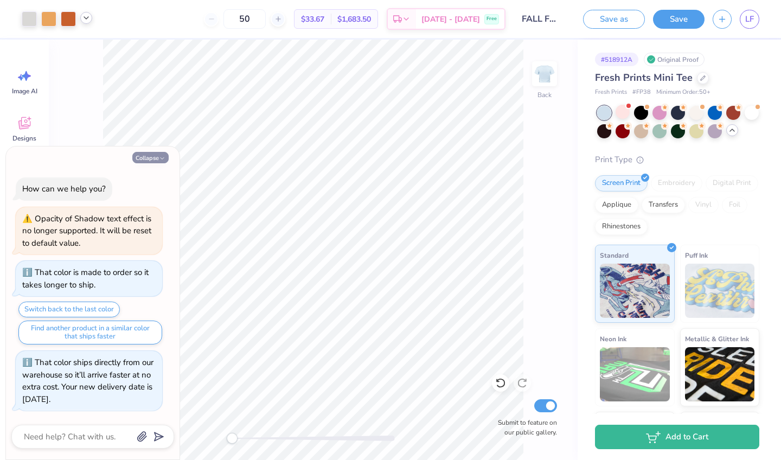
click at [157, 158] on button "Collapse" at bounding box center [150, 157] width 36 height 11
type textarea "x"
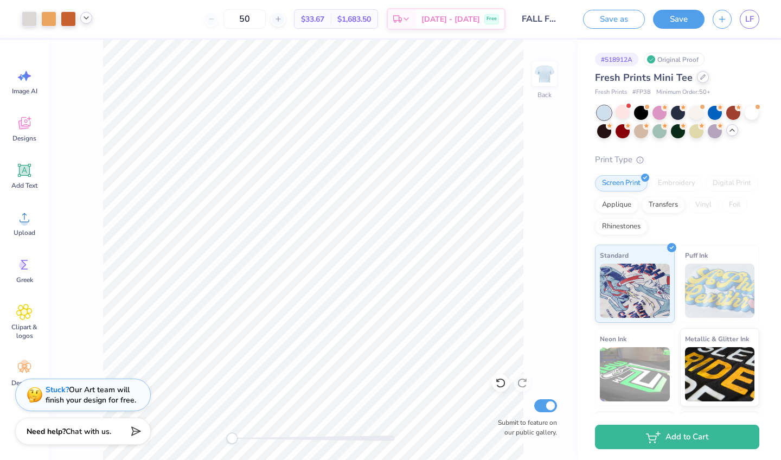
click at [701, 82] on div at bounding box center [703, 77] width 12 height 12
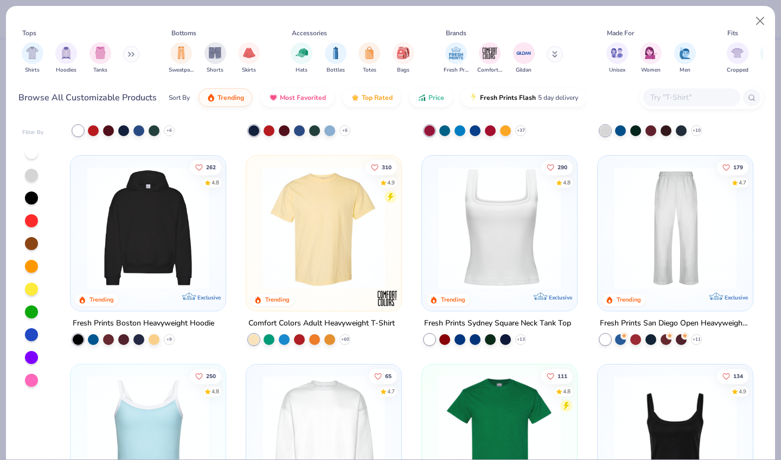
scroll to position [203, 0]
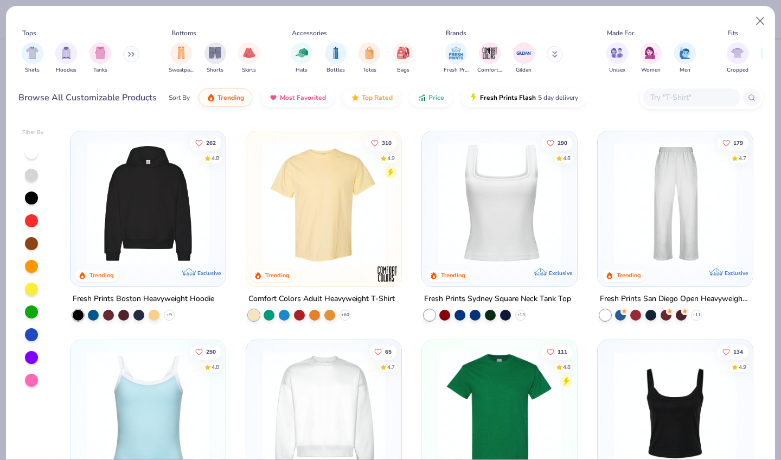
click at [336, 219] on img at bounding box center [323, 203] width 133 height 123
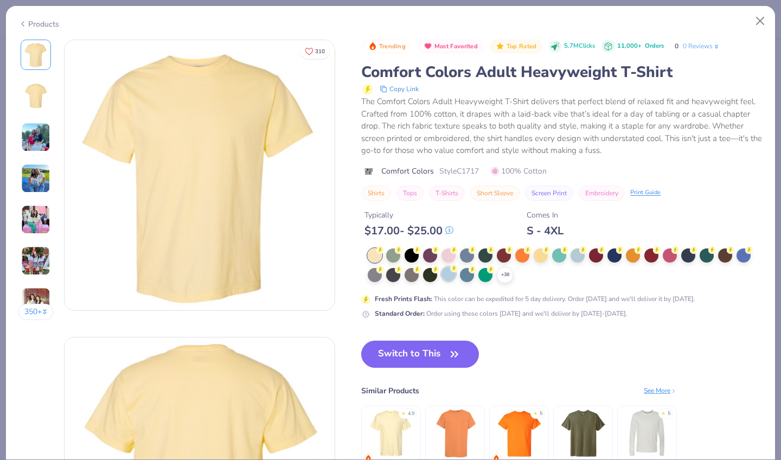
click at [442, 273] on div at bounding box center [449, 274] width 14 height 14
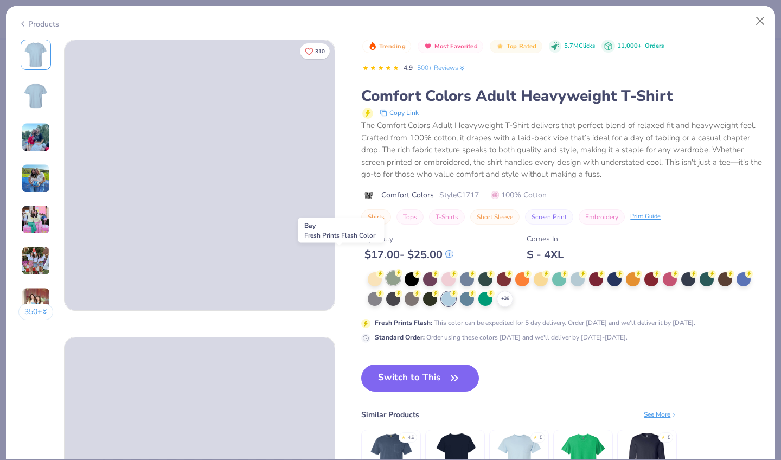
click at [386, 271] on div at bounding box center [393, 278] width 14 height 14
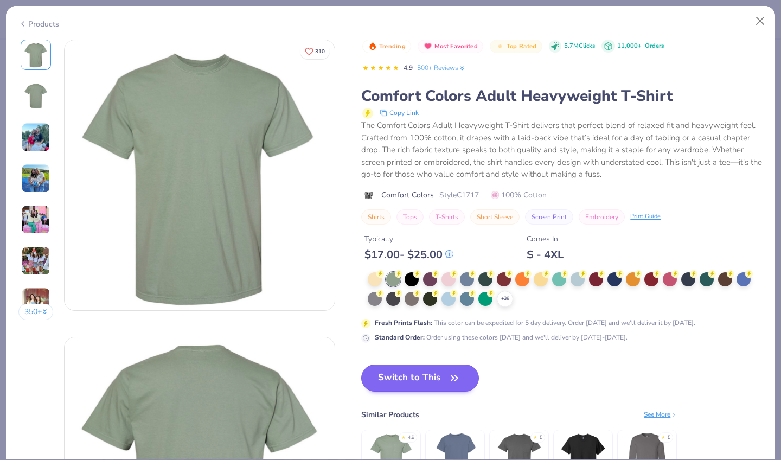
click at [366, 364] on button "Switch to This" at bounding box center [420, 377] width 118 height 27
click at [375, 364] on button "Switch to This" at bounding box center [420, 377] width 118 height 27
click at [447, 370] on icon "button" at bounding box center [454, 377] width 15 height 15
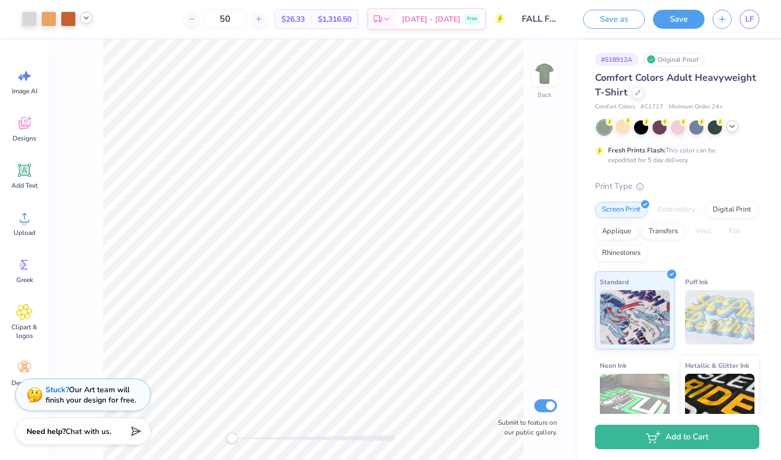
click at [87, 20] on icon at bounding box center [86, 18] width 9 height 9
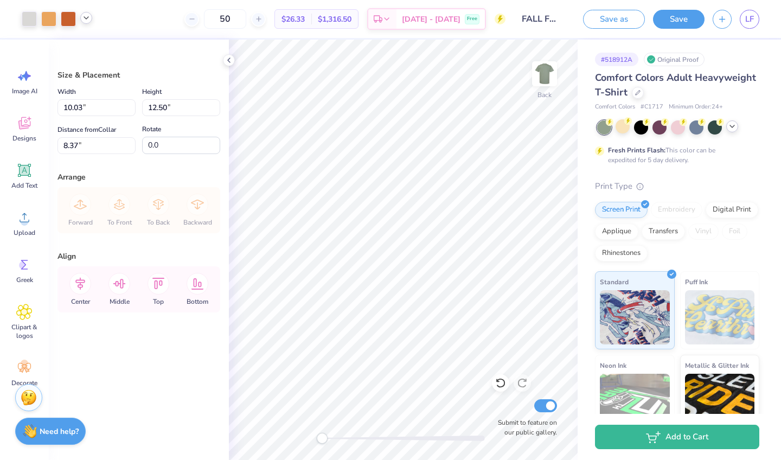
type input "3.00"
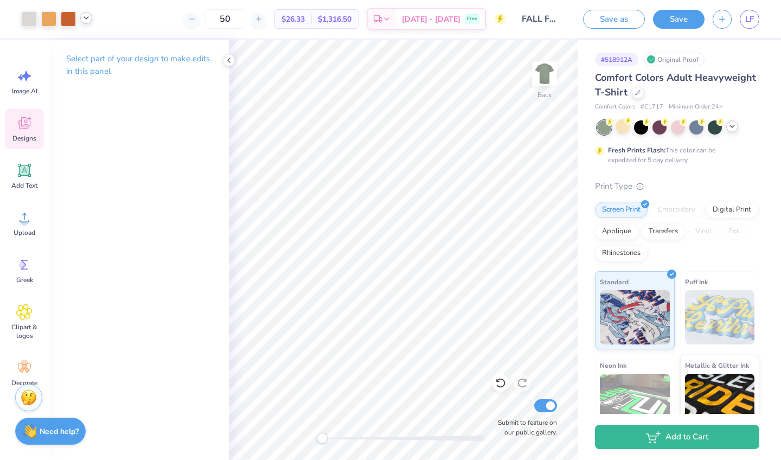
click at [27, 133] on div "Designs" at bounding box center [24, 128] width 39 height 41
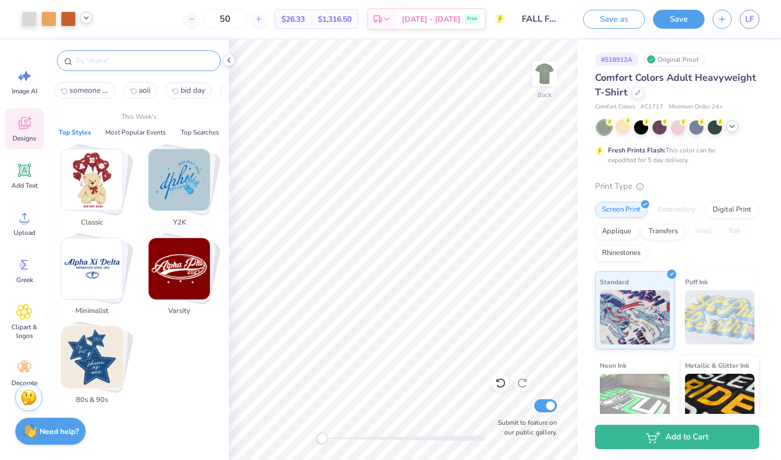
click at [137, 63] on input "text" at bounding box center [144, 60] width 139 height 11
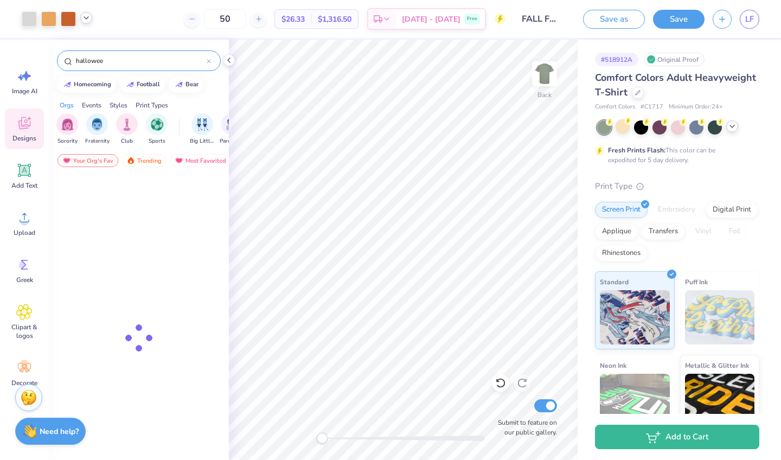
type input "[DATE]"
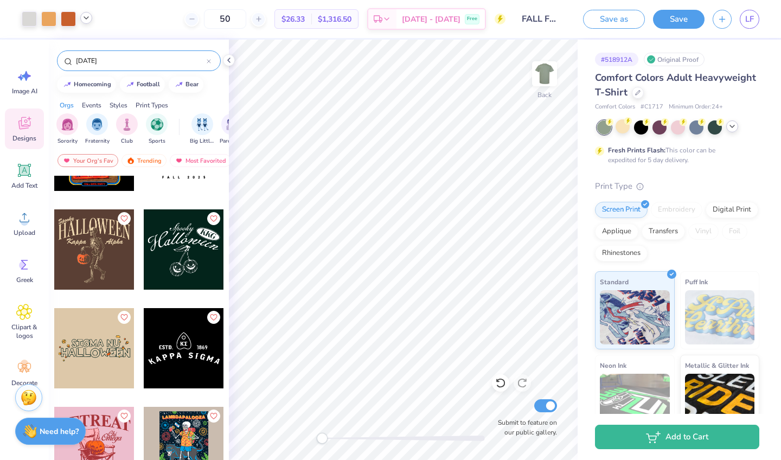
scroll to position [519, 0]
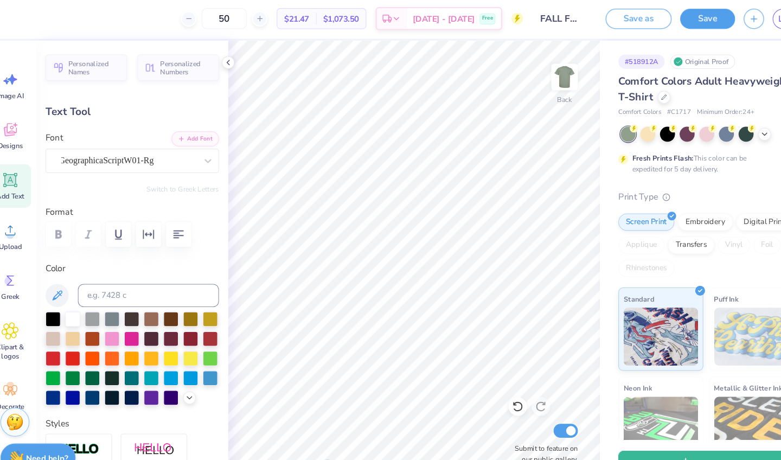
click at [161, 164] on div "Personalized Names Personalized Numbers Text Tool Add Font Font GeographicaScri…" at bounding box center [139, 250] width 180 height 420
click at [163, 157] on div "GeographicaScriptW01-Rg" at bounding box center [138, 152] width 163 height 23
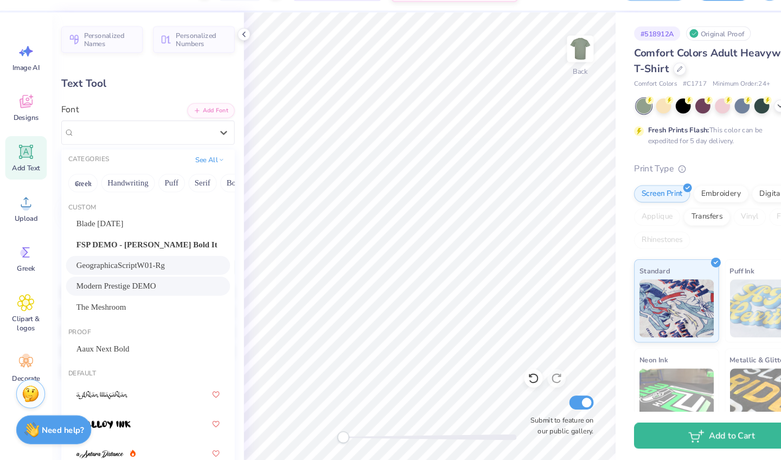
click at [149, 291] on div "Modern Prestige DEMO" at bounding box center [139, 296] width 135 height 11
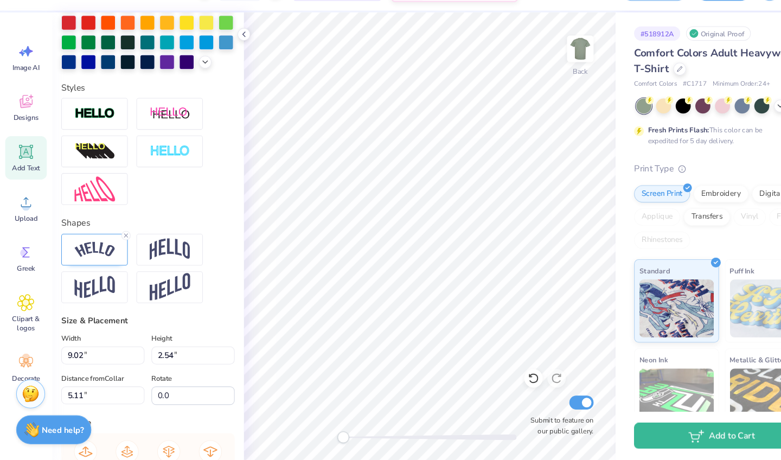
scroll to position [254, 0]
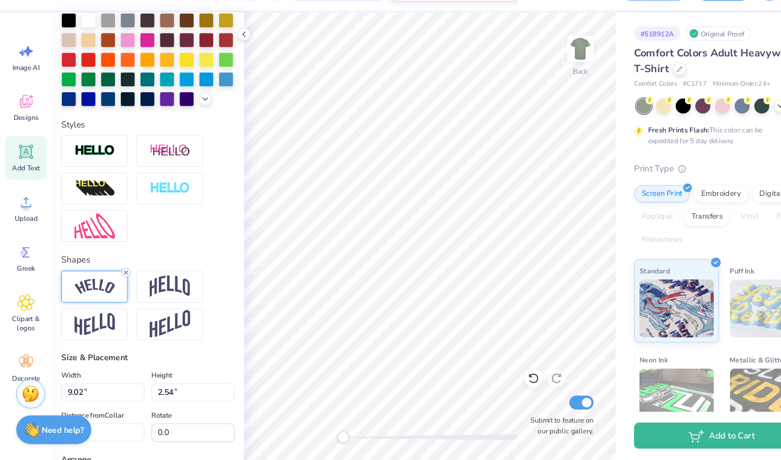
click at [119, 280] on icon at bounding box center [118, 283] width 7 height 7
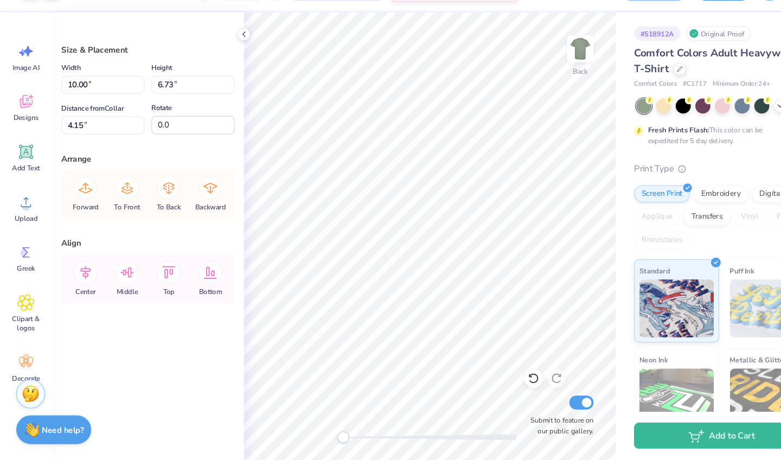
type input "11.17"
type input "4.01"
type input "11.44"
type input "3.70"
type input "3.90"
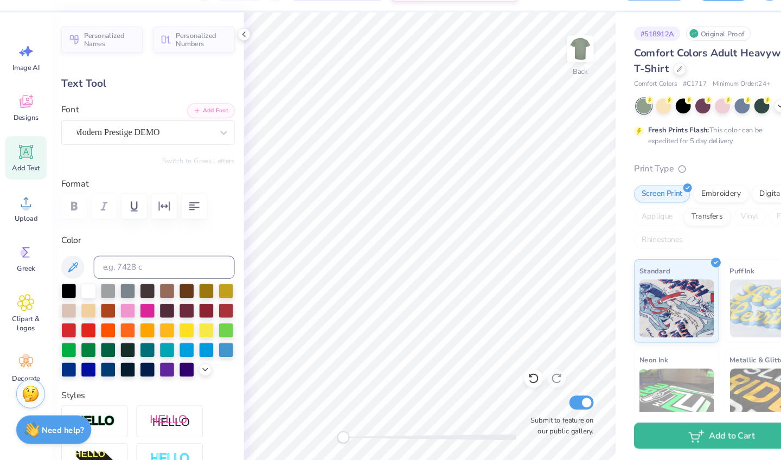
type input "6.06"
type input "0.81"
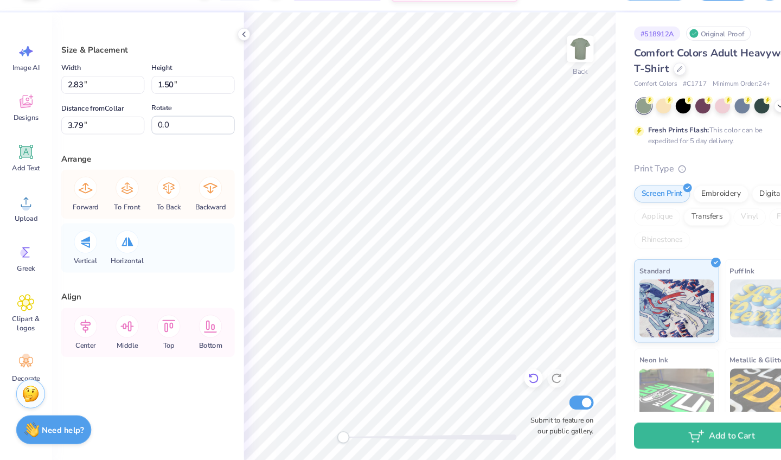
click at [502, 374] on div at bounding box center [500, 382] width 17 height 17
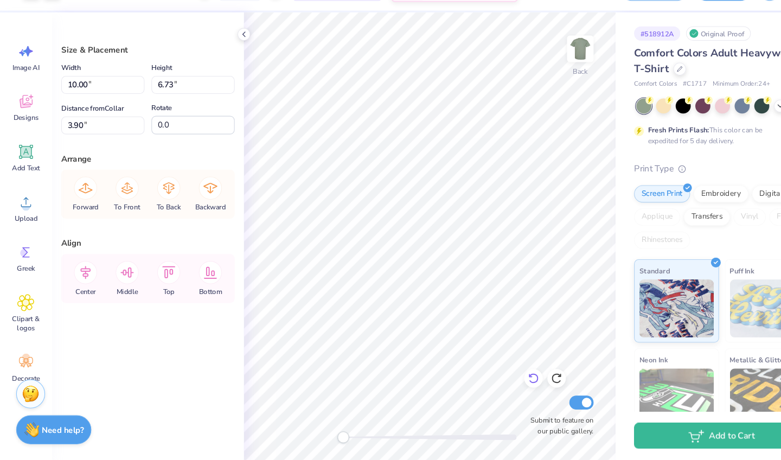
type input "10.10"
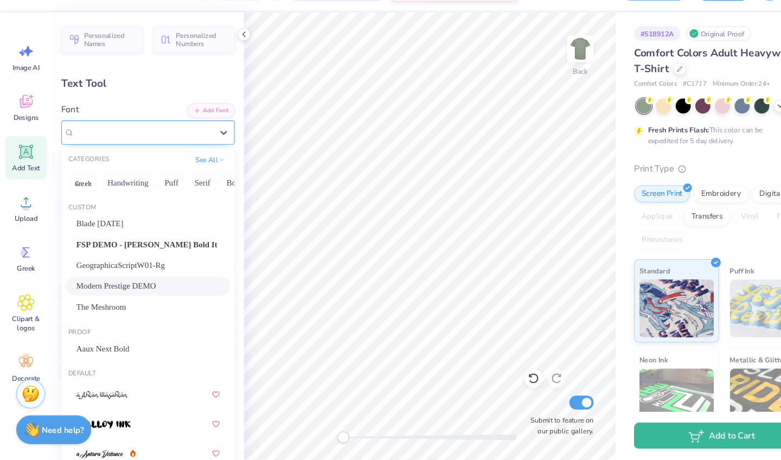
click at [181, 144] on div "Modern Prestige DEMO" at bounding box center [134, 152] width 131 height 17
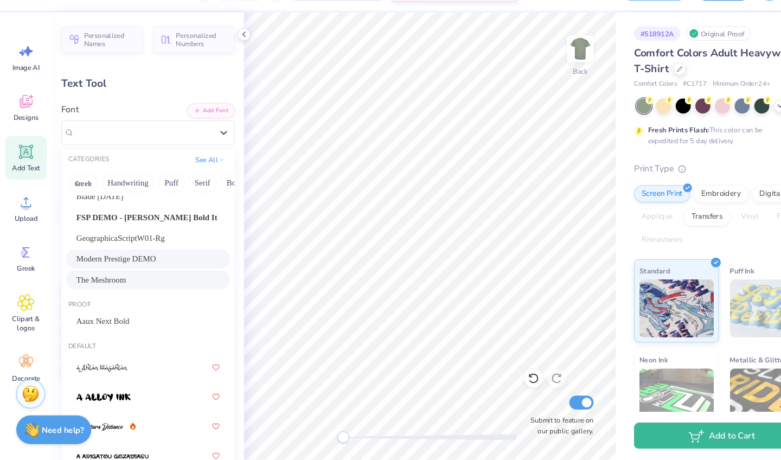
scroll to position [24, 0]
click at [120, 191] on button "Handwriting" at bounding box center [120, 199] width 50 height 17
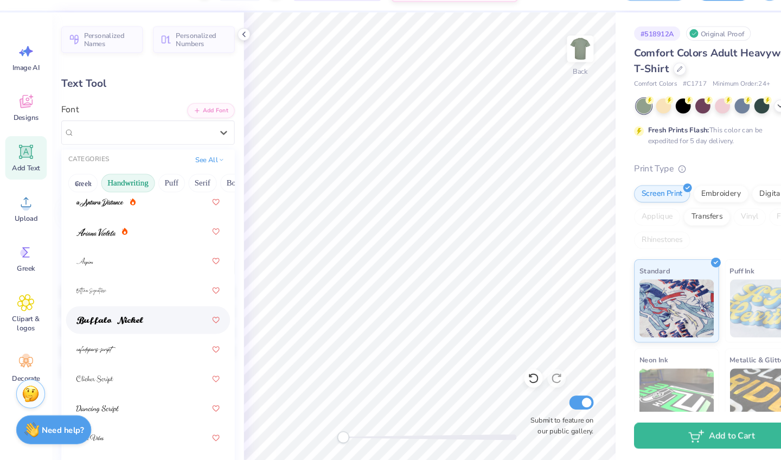
click at [127, 323] on span at bounding box center [103, 328] width 63 height 11
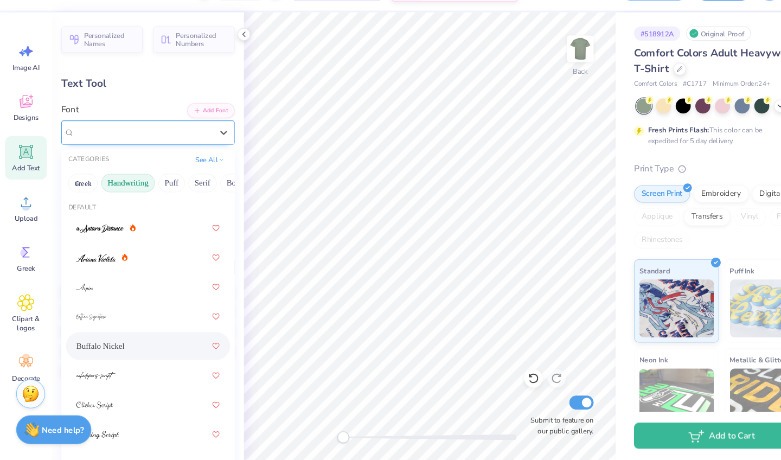
click at [130, 144] on div "Buffalo Nickel" at bounding box center [134, 152] width 131 height 17
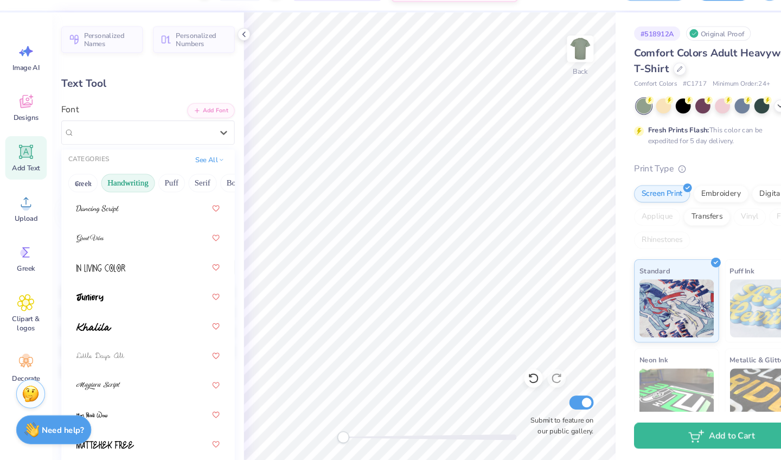
scroll to position [214, 0]
click at [117, 323] on div at bounding box center [139, 333] width 135 height 20
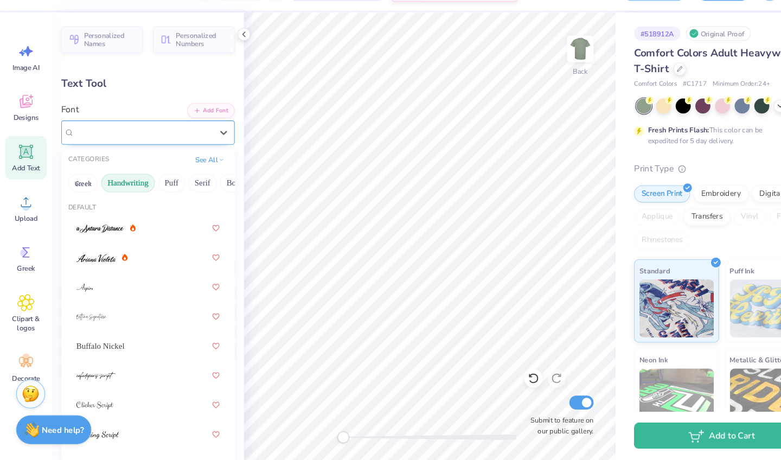
click at [155, 144] on div "Khalila" at bounding box center [134, 152] width 131 height 17
click at [84, 191] on button "Greek" at bounding box center [78, 199] width 28 height 17
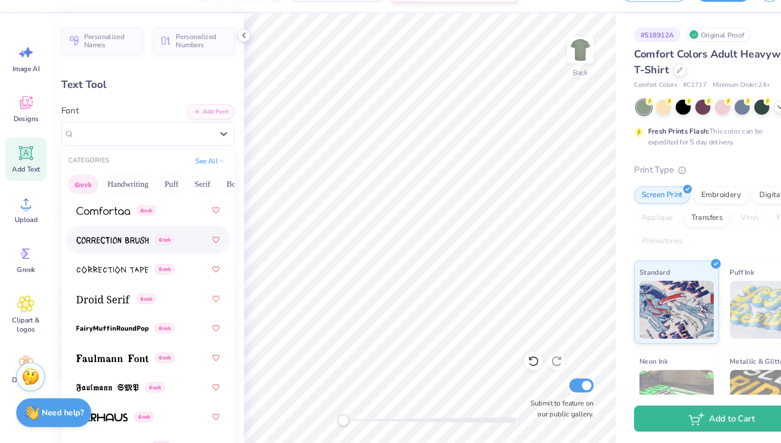
scroll to position [379, 0]
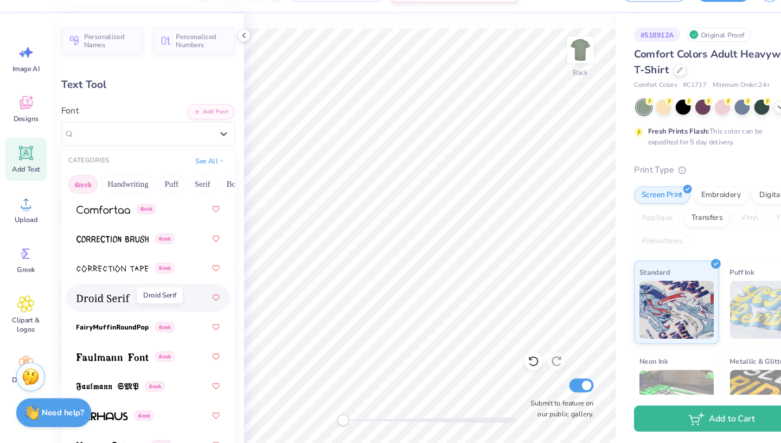
click at [116, 300] on span at bounding box center [97, 305] width 50 height 11
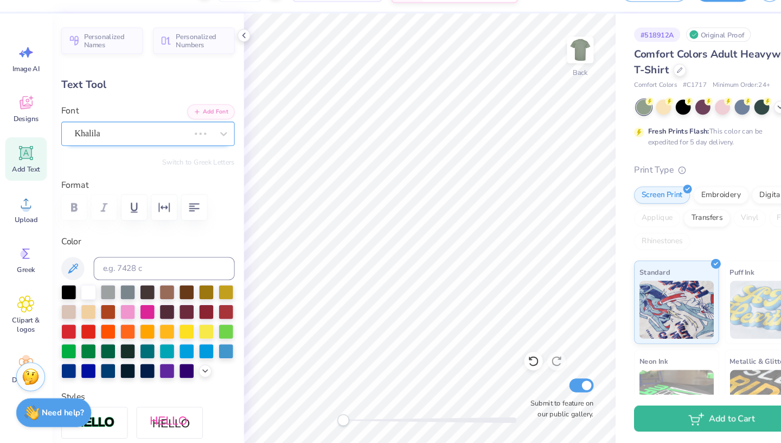
click at [167, 144] on div "Khalila" at bounding box center [124, 152] width 110 height 17
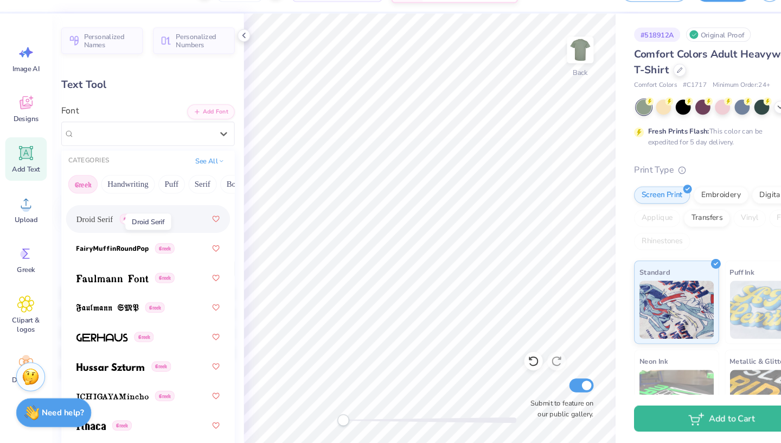
scroll to position [454, 0]
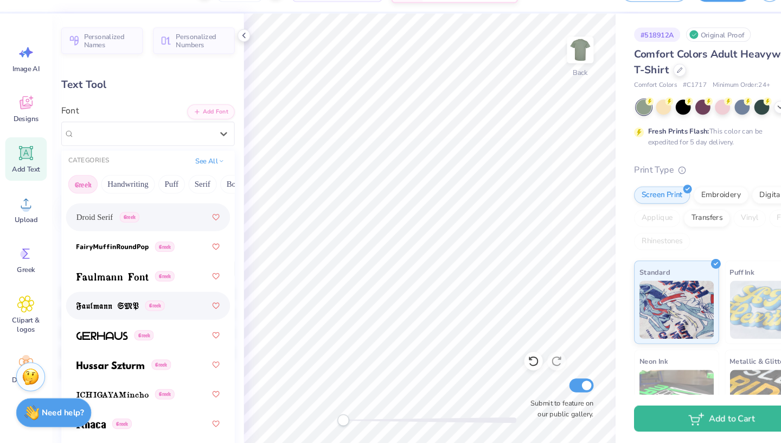
click at [108, 310] on img at bounding box center [101, 314] width 59 height 8
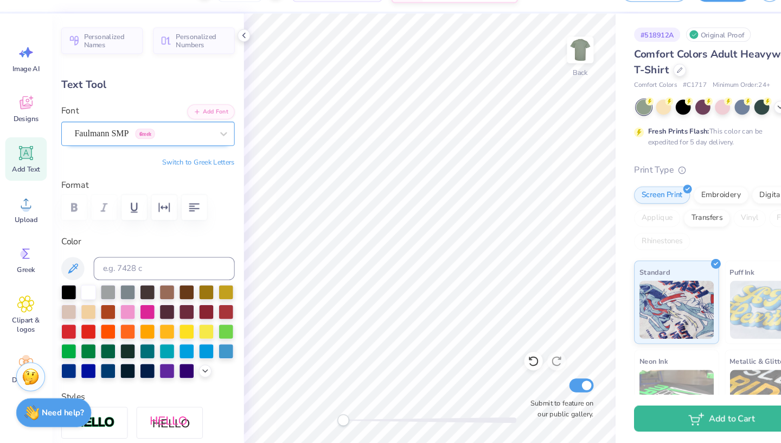
click at [169, 144] on div "Faulmann SMP Greek" at bounding box center [134, 152] width 131 height 17
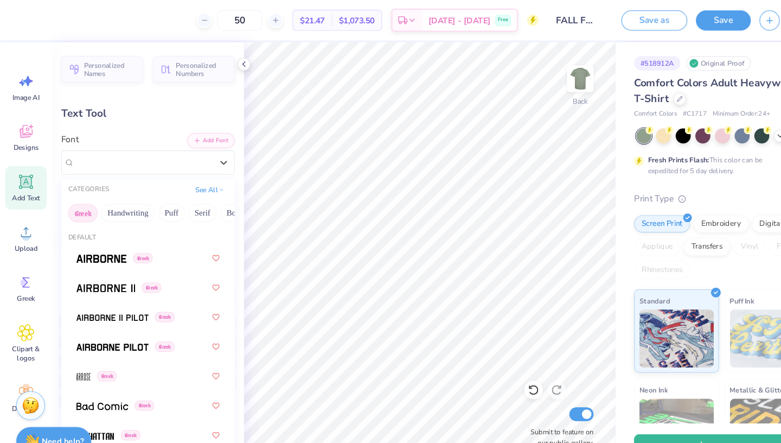
scroll to position [0, 0]
click at [78, 200] on button "Greek" at bounding box center [78, 199] width 28 height 17
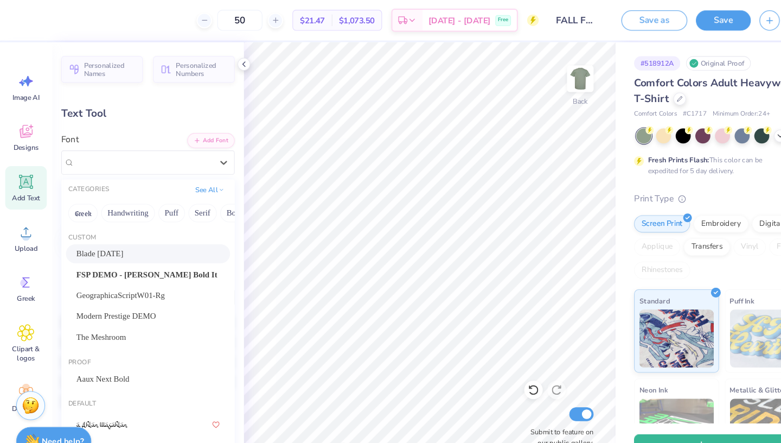
click at [131, 233] on div "Blade [DATE]" at bounding box center [139, 237] width 135 height 11
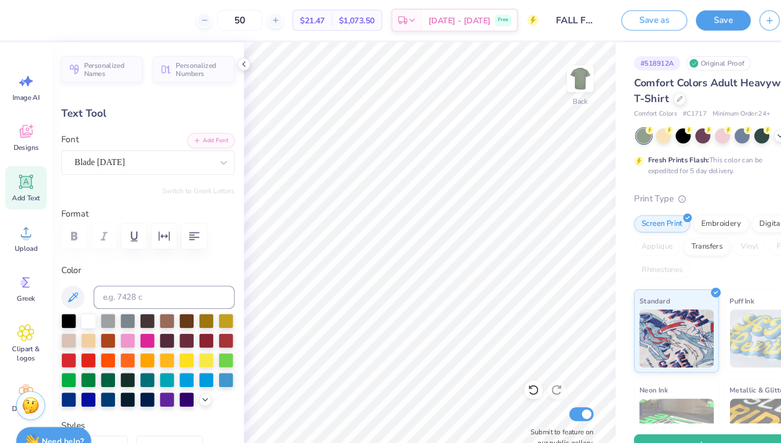
type input "5.44"
type input "0.74"
type input "3.94"
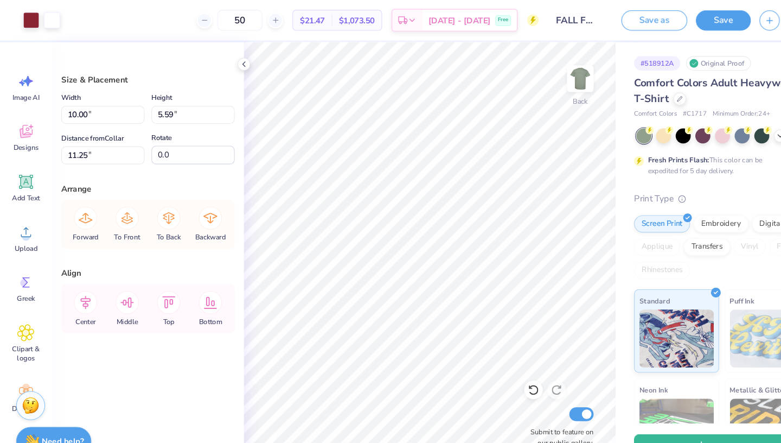
type input "4.91"
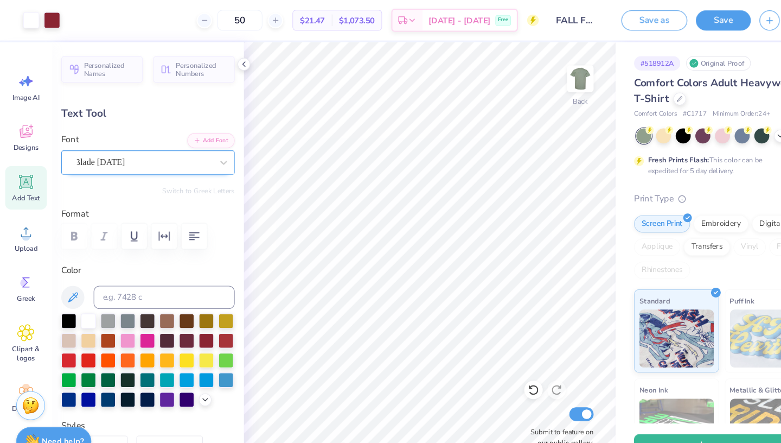
click at [177, 162] on div "Blade [DATE]" at bounding box center [138, 152] width 163 height 23
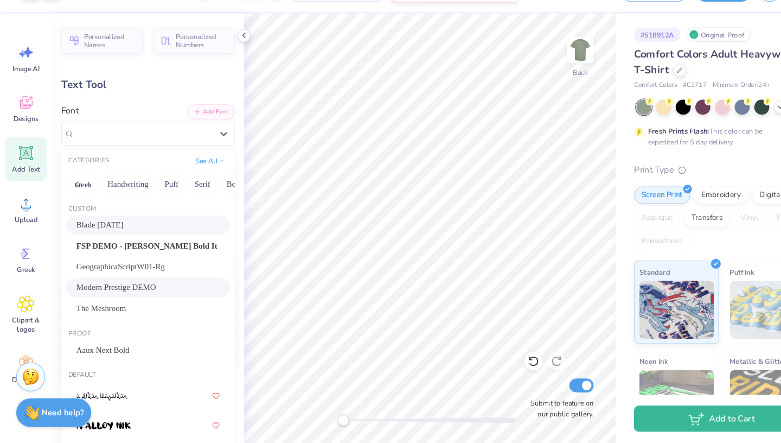
click at [151, 291] on div "Modern Prestige DEMO" at bounding box center [139, 296] width 135 height 11
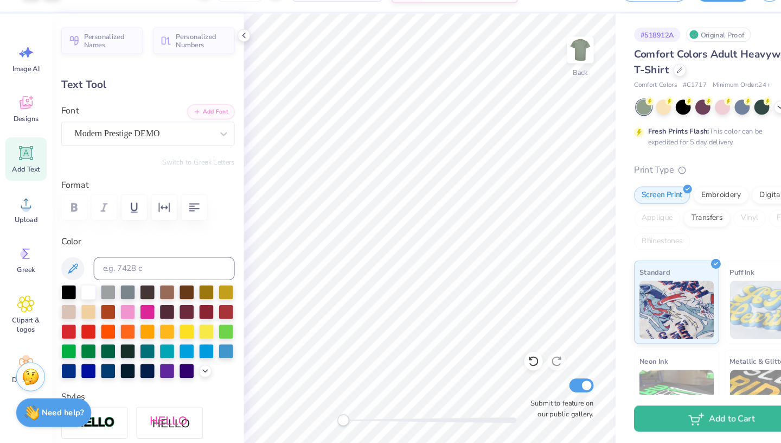
click at [29, 156] on div "Add Text" at bounding box center [24, 176] width 39 height 41
type input "5.59"
type input "1.62"
type input "11.69"
type textarea "AOII"
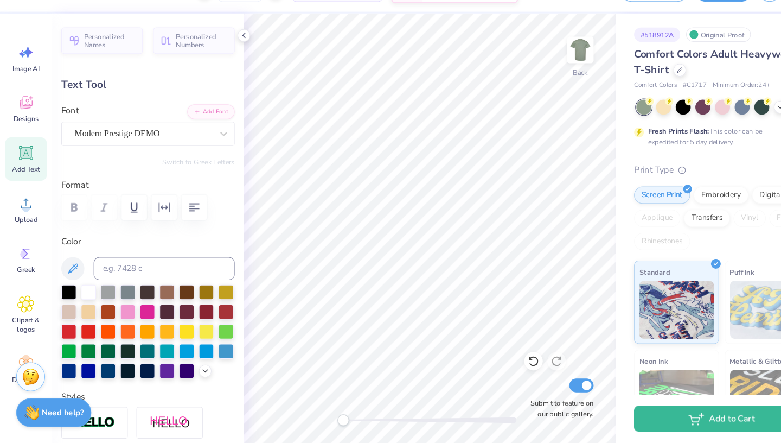
type input "10.00"
type input "2.23"
type input "4.91"
type input "4.31"
type input "1.62"
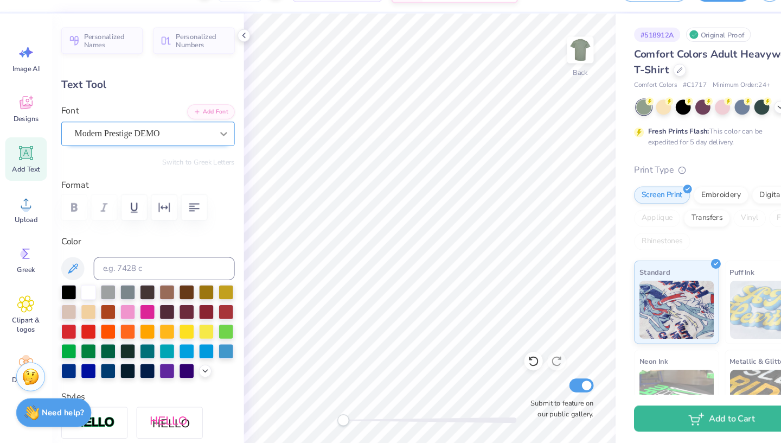
type input "11.69"
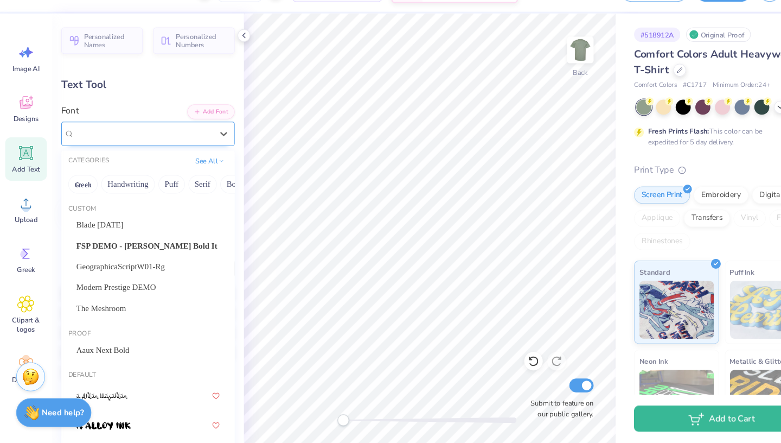
click at [177, 144] on div "Super Dream" at bounding box center [134, 152] width 131 height 17
click at [133, 291] on span "Modern Prestige DEMO" at bounding box center [109, 296] width 75 height 11
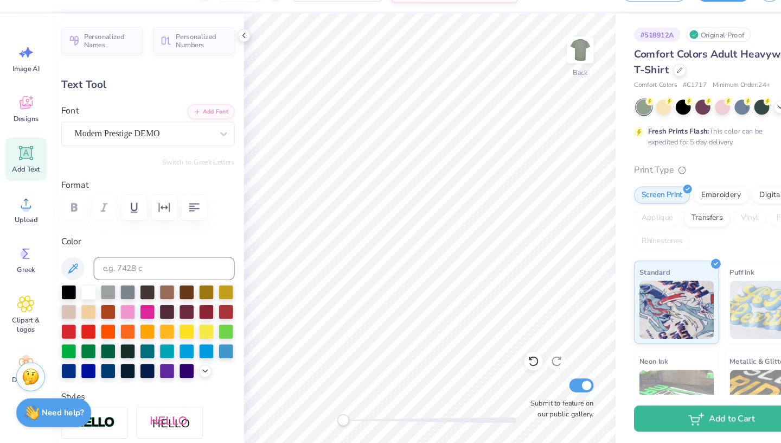
click at [183, 125] on div "Font Modern Prestige DEMO" at bounding box center [138, 144] width 163 height 39
click at [183, 144] on div "Modern Prestige DEMO" at bounding box center [134, 152] width 131 height 17
type textarea "aoii"
type input "3.20"
type input "0.96"
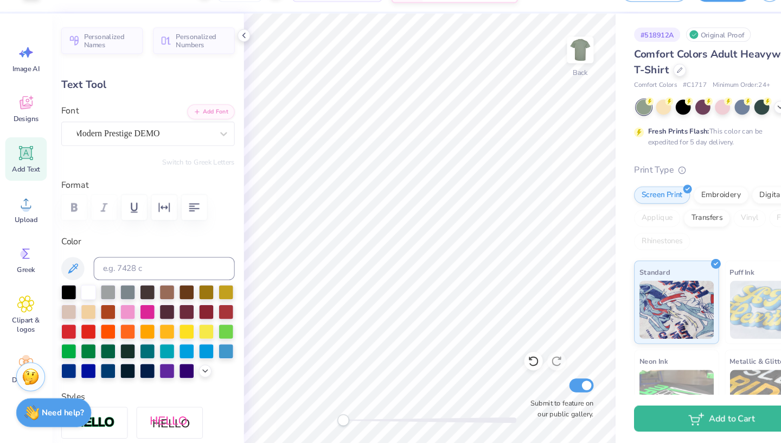
type input "12.02"
type textarea "A"
type textarea "alpha o"
type input "5.98"
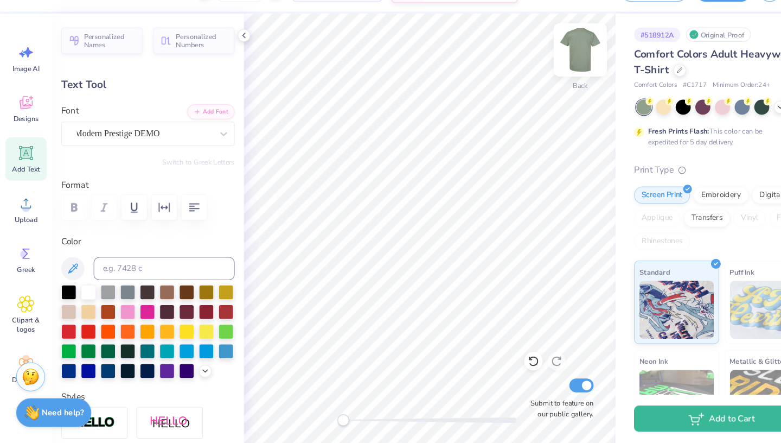
type input "5.46"
type input "0.88"
type input "3.90"
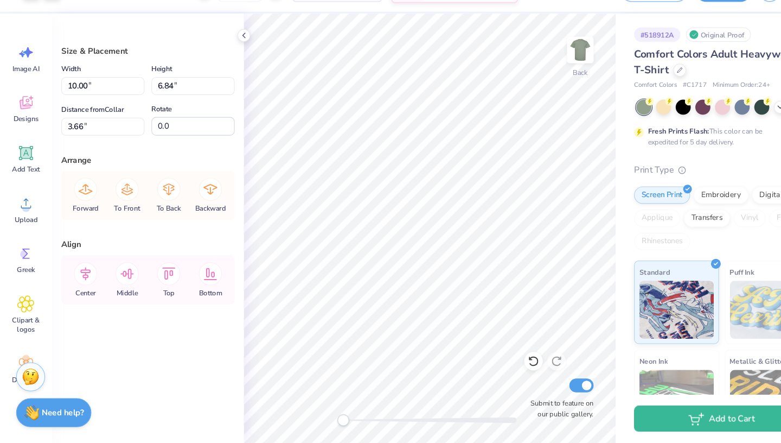
type input "11.97"
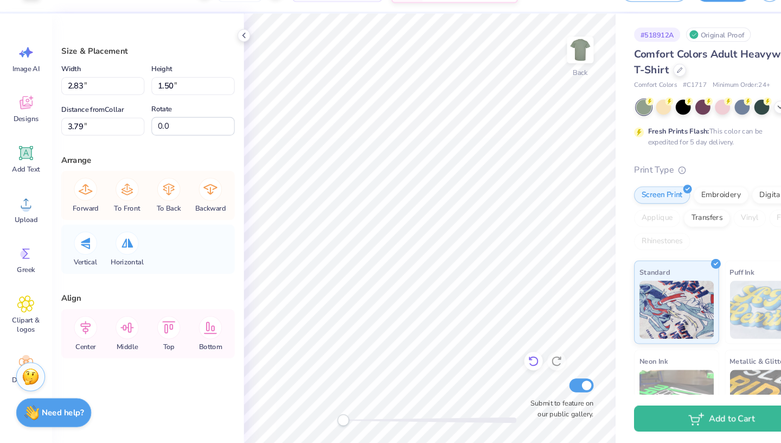
click at [501, 360] on icon at bounding box center [500, 365] width 11 height 11
type input "2.74"
type input "1.45"
type input "3.84"
click at [502, 357] on div "Submit to feature on our public gallery." at bounding box center [524, 389] width 65 height 64
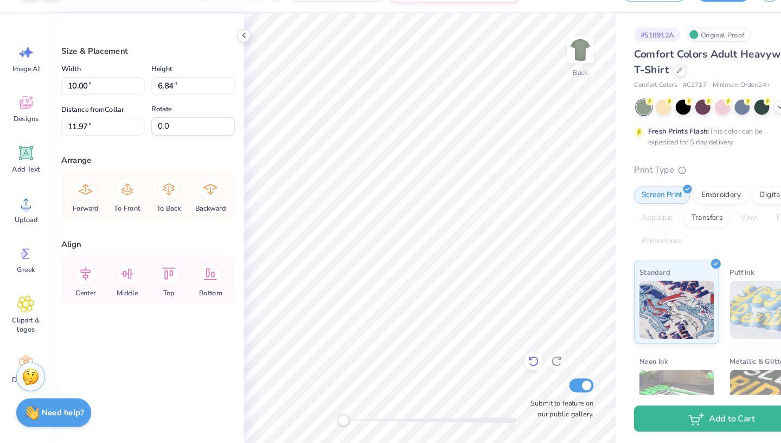
type input "3.67"
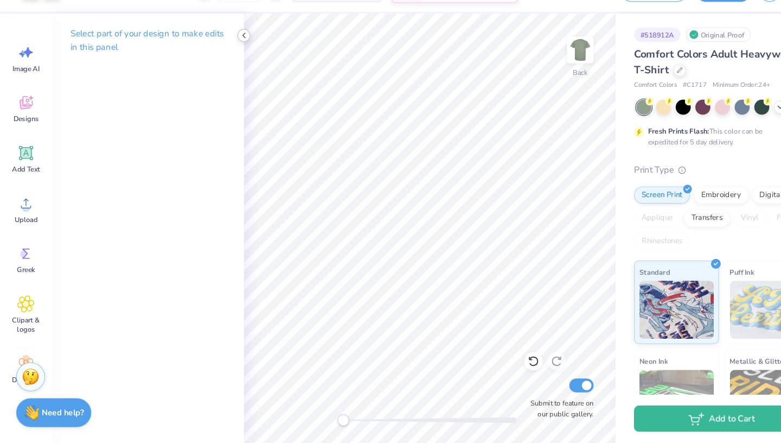
click at [230, 56] on icon at bounding box center [229, 60] width 9 height 9
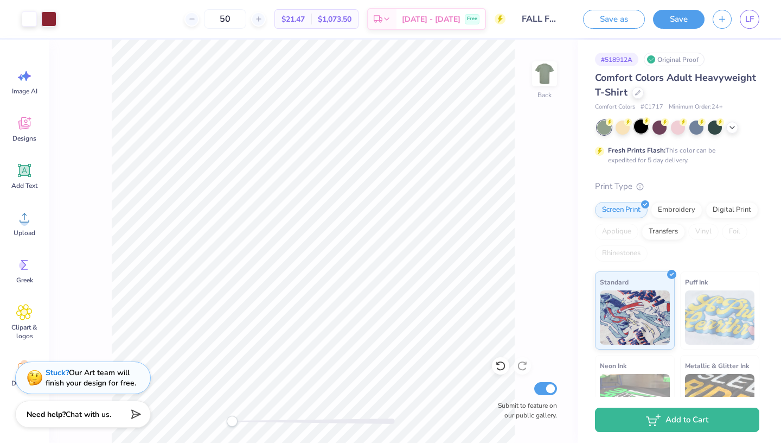
click at [642, 130] on div at bounding box center [641, 126] width 14 height 14
click at [634, 93] on div at bounding box center [638, 92] width 12 height 12
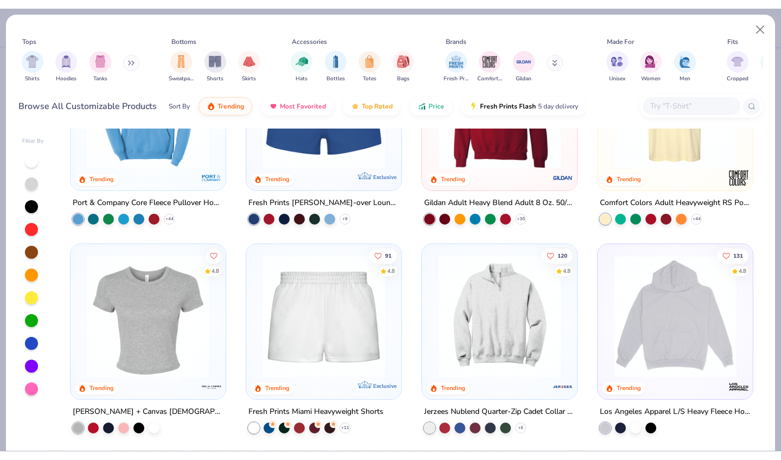
scroll to position [726, 0]
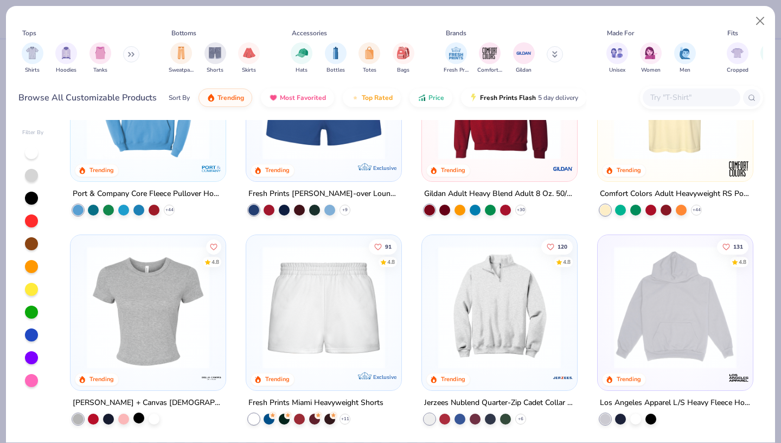
click at [143, 412] on div at bounding box center [138, 417] width 11 height 11
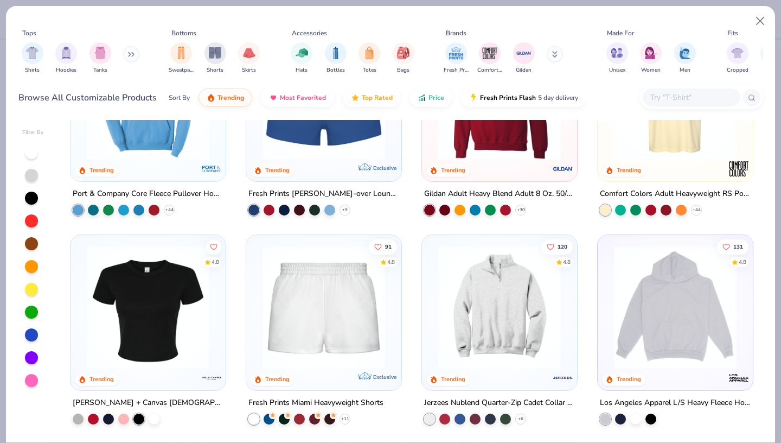
click at [177, 338] on img at bounding box center [147, 307] width 133 height 123
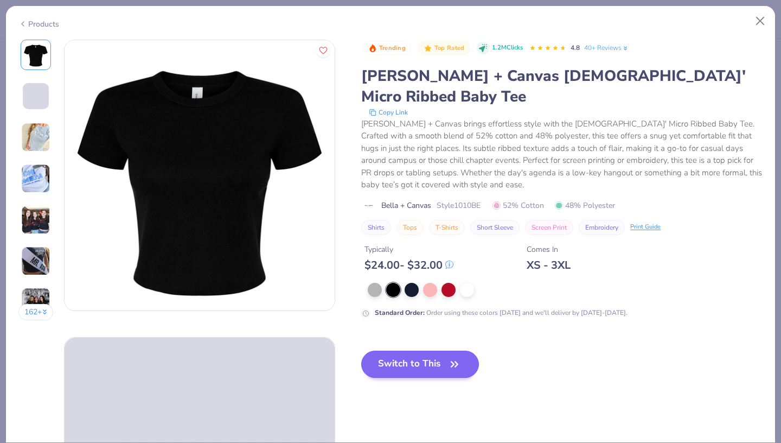
click at [361, 350] on button "Switch to This" at bounding box center [420, 363] width 118 height 27
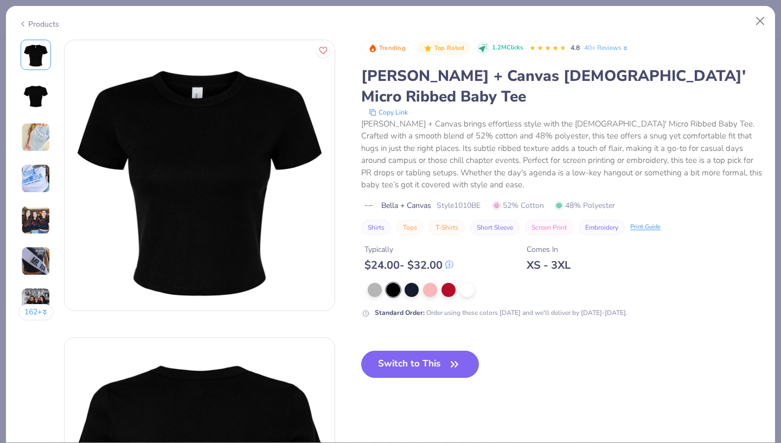
click at [372, 350] on div "Switch to This" at bounding box center [420, 372] width 118 height 44
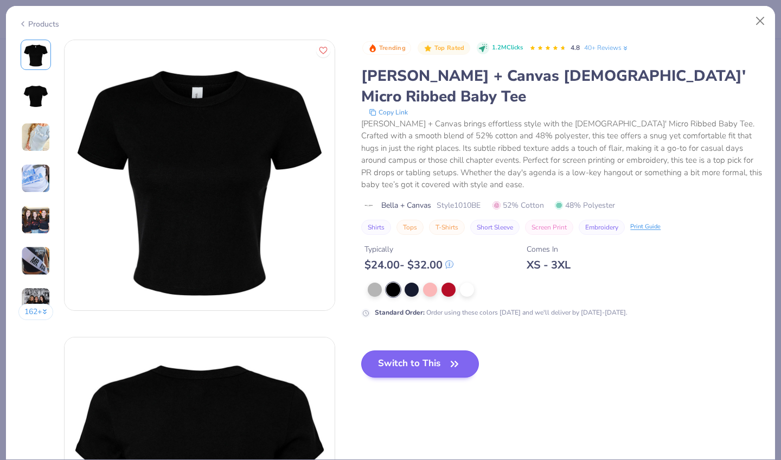
click at [361, 350] on button "Switch to This" at bounding box center [420, 363] width 118 height 27
click at [387, 350] on button "Switch to This" at bounding box center [420, 363] width 118 height 27
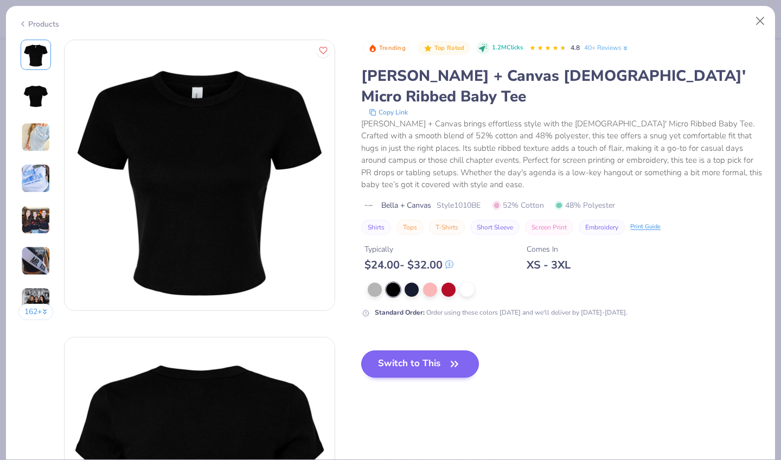
click at [386, 350] on button "Switch to This" at bounding box center [420, 363] width 118 height 27
click at [407, 350] on button "Switch to This" at bounding box center [420, 363] width 118 height 27
click at [547, 358] on div "Trending Top Rated 1.2M Clicks 4.8 40+ Reviews Bella + Canvas Ladies' Micro Rib…" at bounding box center [561, 217] width 401 height 355
click at [759, 18] on button "Close" at bounding box center [760, 21] width 21 height 21
type textarea "x"
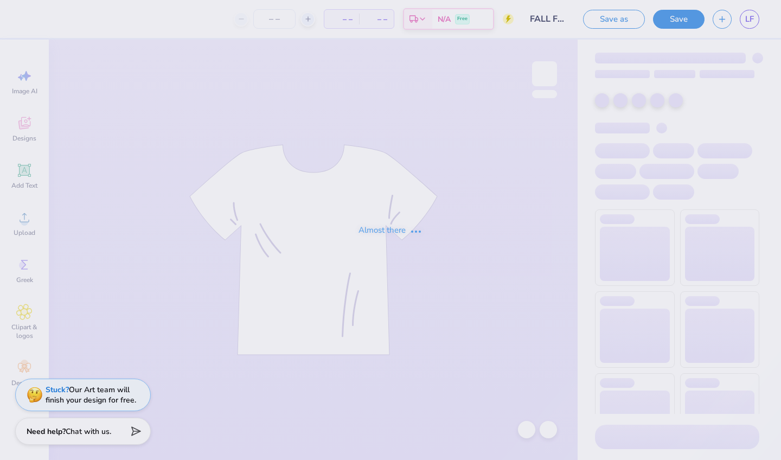
type input "FALL FORMAL 2025"
type input "30"
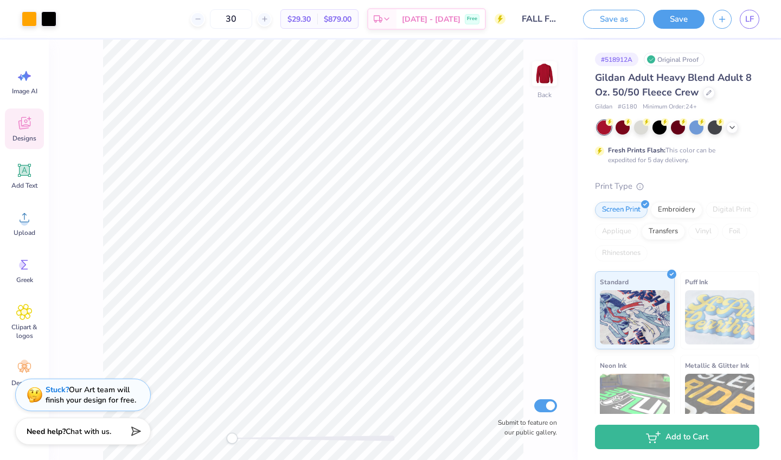
click at [31, 132] on div "Designs" at bounding box center [24, 128] width 39 height 41
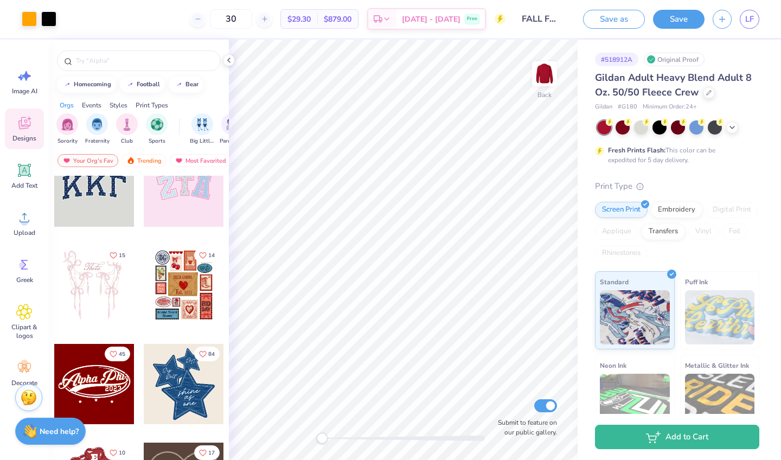
scroll to position [29, 0]
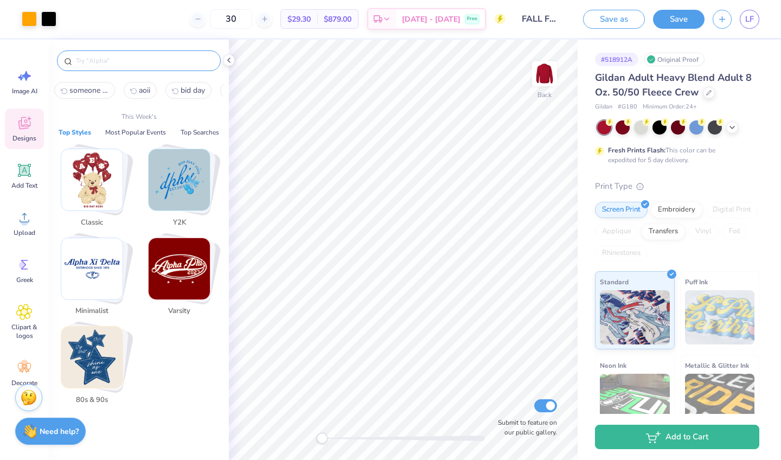
click at [133, 59] on input "text" at bounding box center [144, 60] width 139 height 11
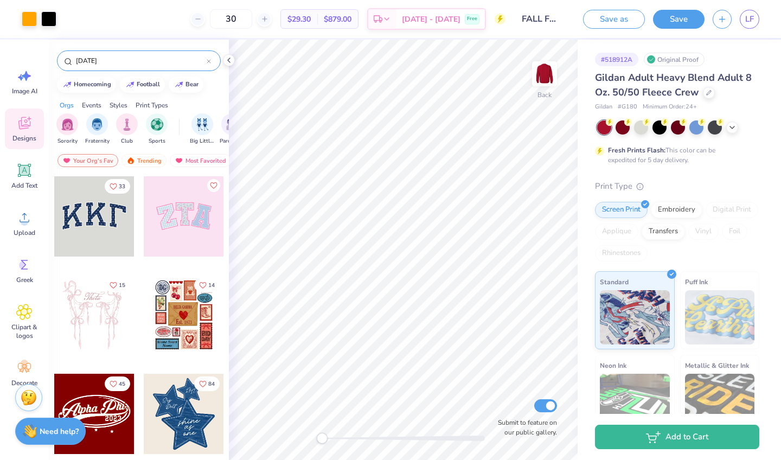
type input "[DATE]"
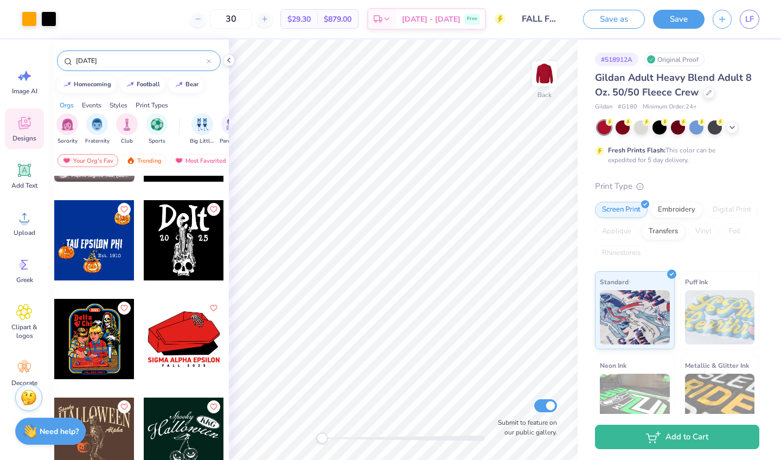
scroll to position [296, 0]
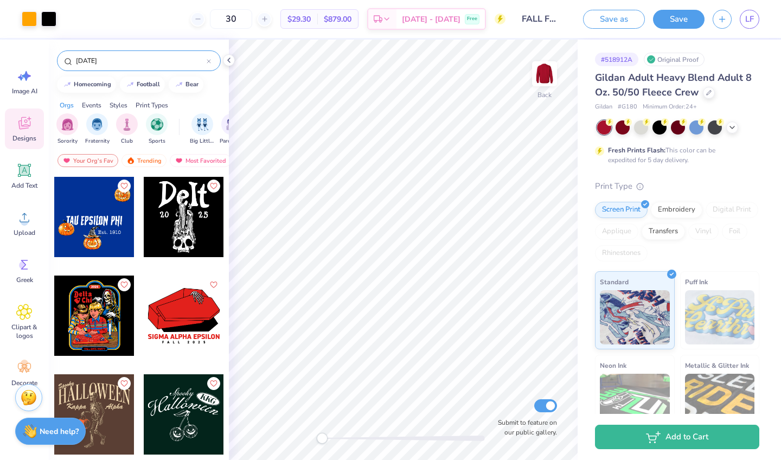
click at [182, 424] on div at bounding box center [184, 414] width 80 height 80
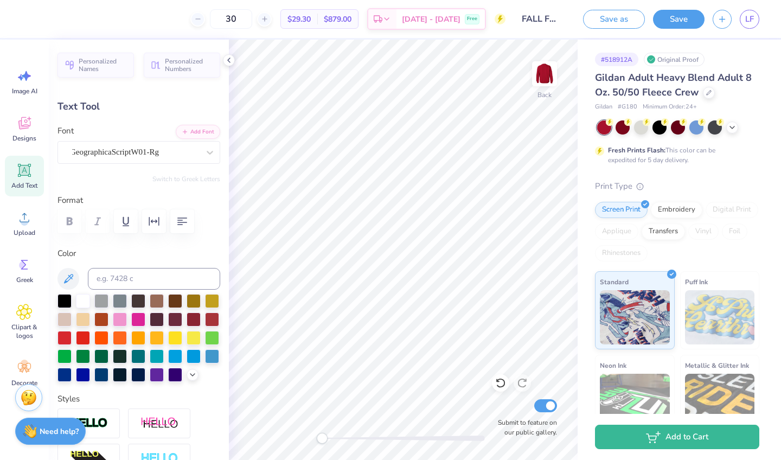
type textarea "A"
type textarea "a"
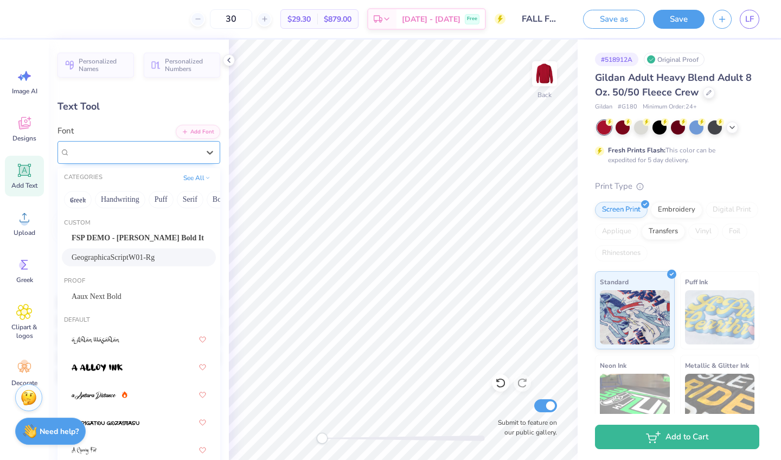
click at [172, 152] on div "GeographicaScriptW01-Rg" at bounding box center [134, 152] width 131 height 17
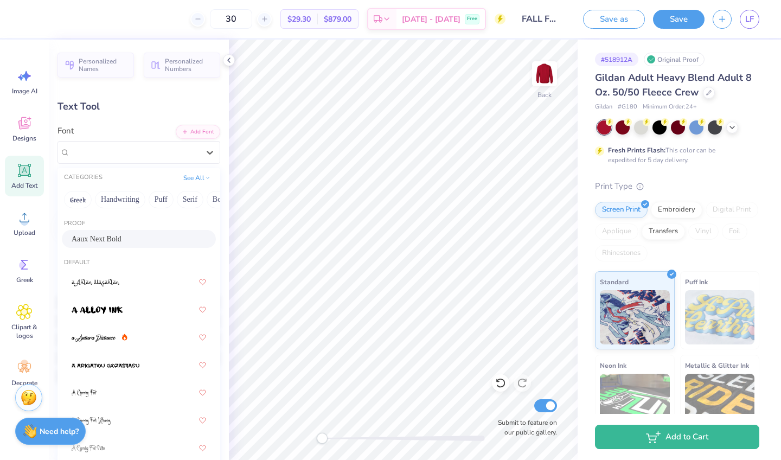
scroll to position [60, 0]
click at [125, 205] on button "Handwriting" at bounding box center [120, 199] width 50 height 17
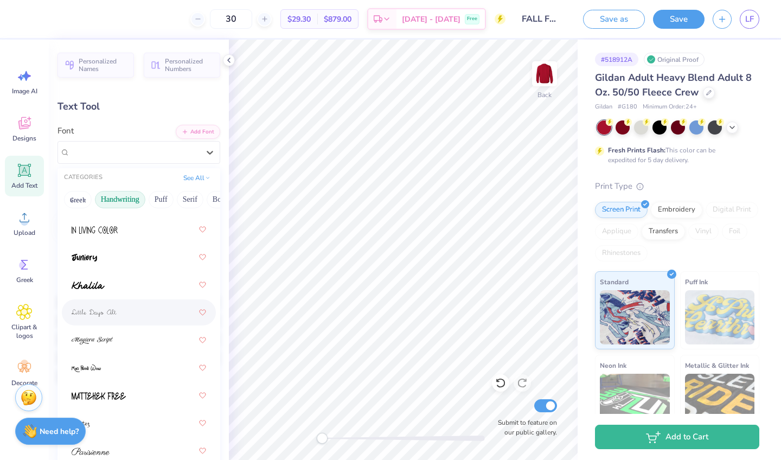
scroll to position [310, 0]
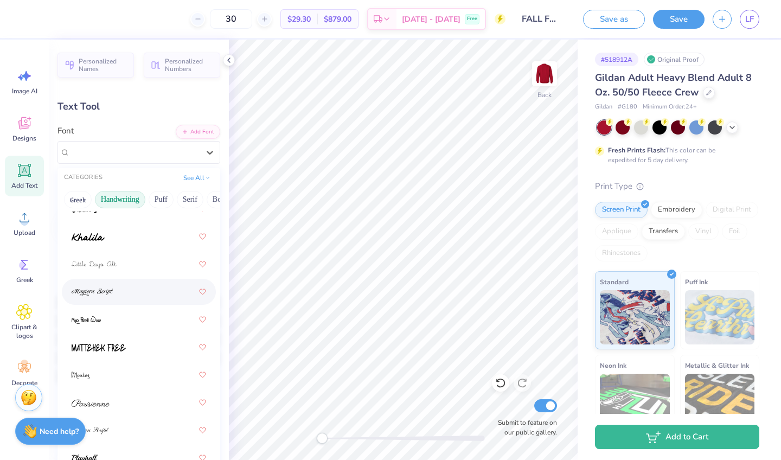
click at [126, 298] on div at bounding box center [139, 292] width 135 height 20
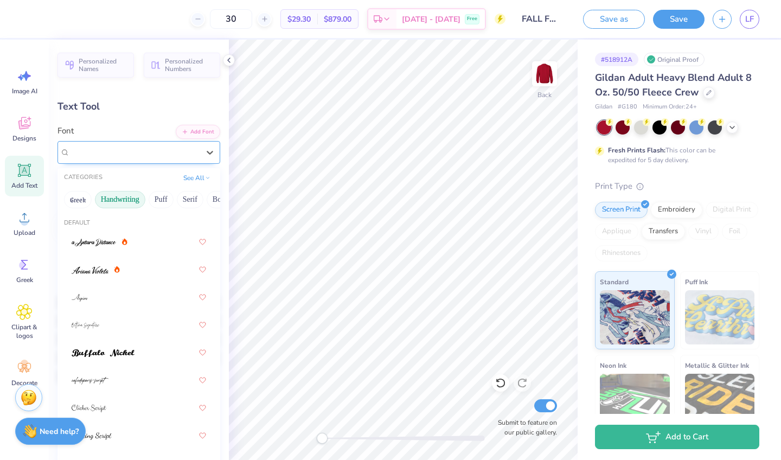
click at [161, 152] on div "Magiera Script" at bounding box center [134, 152] width 131 height 17
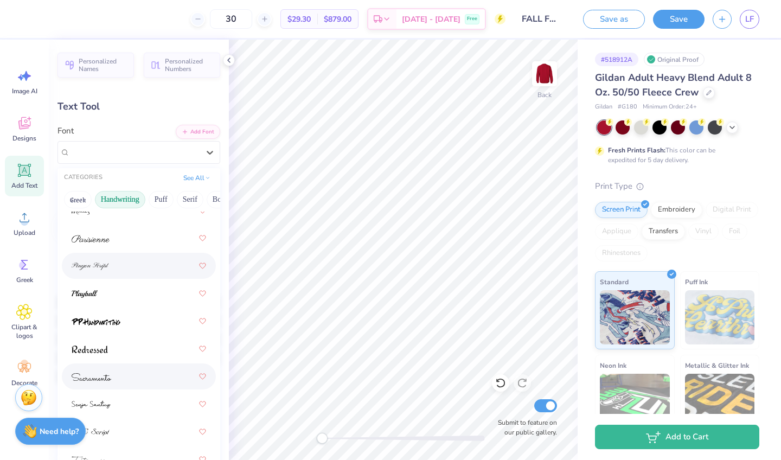
scroll to position [474, 0]
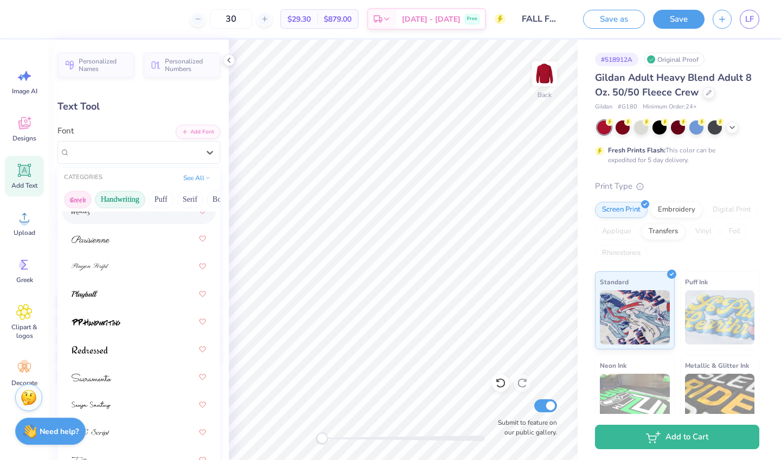
click at [76, 206] on button "Greek" at bounding box center [78, 199] width 28 height 17
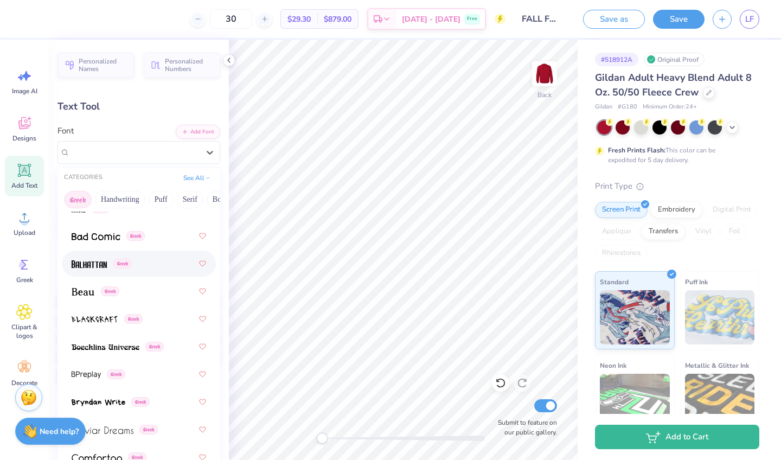
scroll to position [145, 0]
click at [139, 261] on div "Greek" at bounding box center [139, 263] width 135 height 20
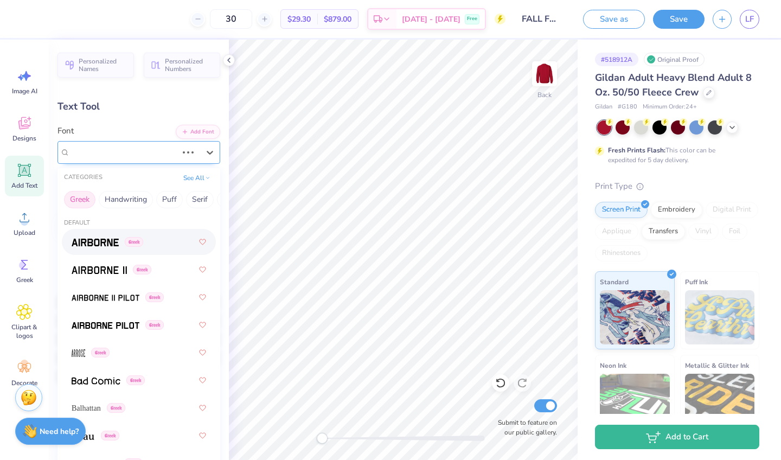
click at [161, 148] on div "Magiera Script" at bounding box center [124, 152] width 110 height 17
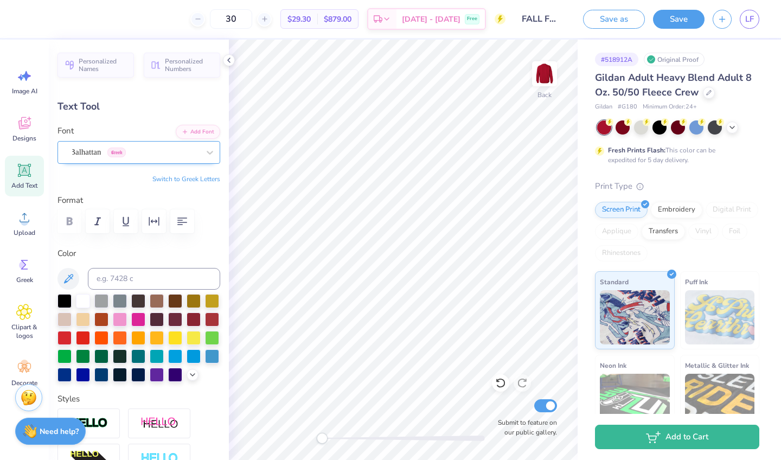
click at [167, 149] on div "Balhattan Greek" at bounding box center [134, 152] width 131 height 17
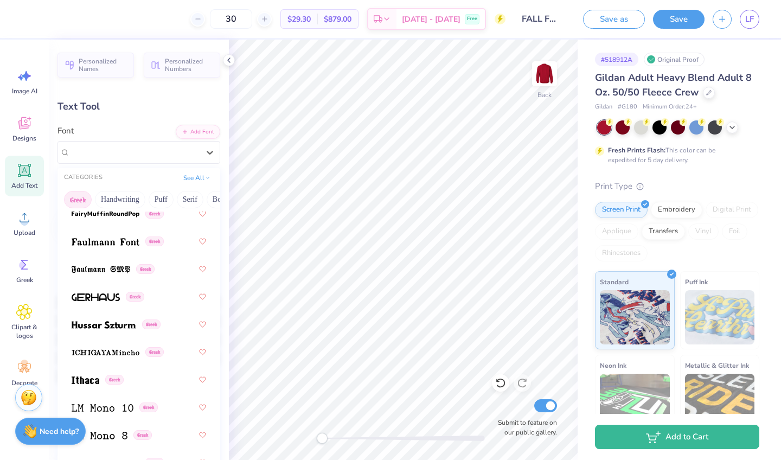
scroll to position [500, 0]
click at [91, 266] on img at bounding box center [101, 269] width 59 height 8
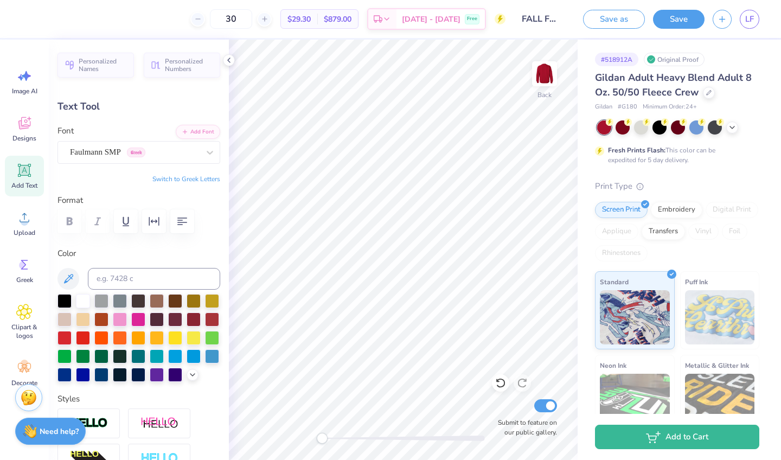
type textarea "Alpha O"
type input "5.42"
type input "1.36"
type input "3.58"
